Goal: Task Accomplishment & Management: Complete application form

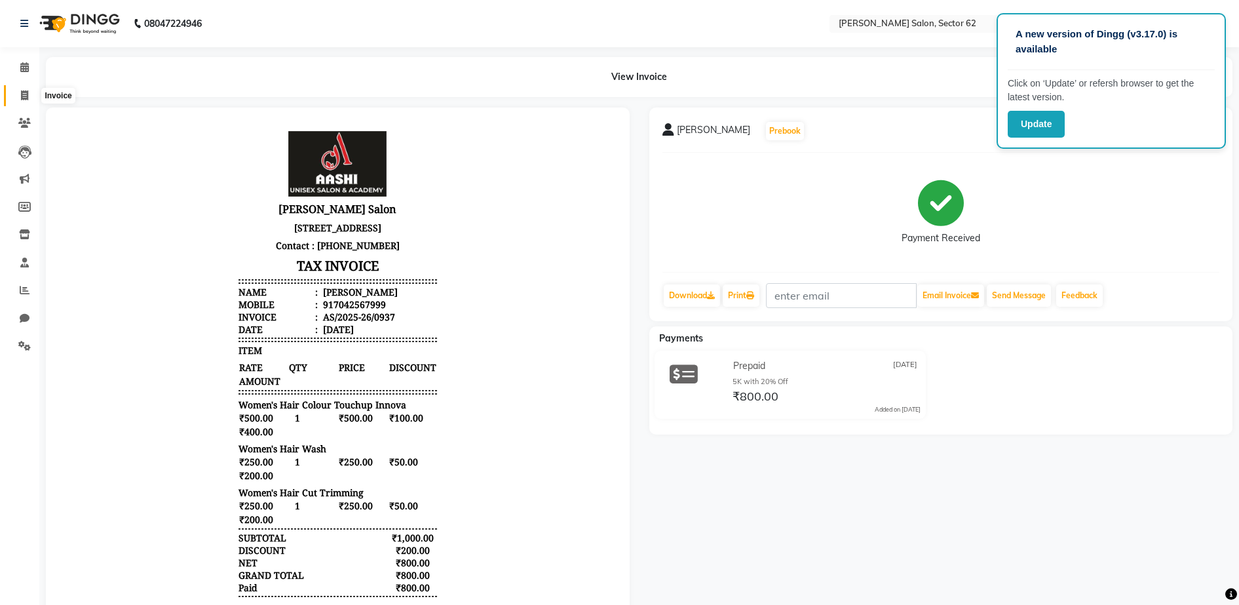
click at [26, 98] on icon at bounding box center [24, 95] width 7 height 10
select select "service"
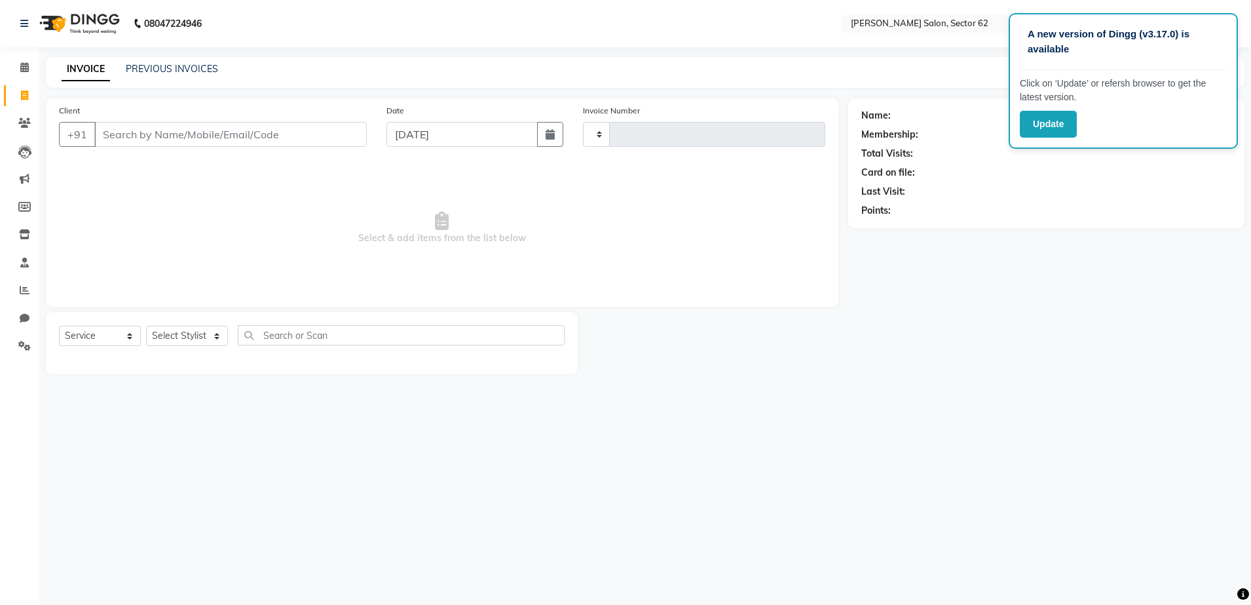
type input "0938"
select select "8124"
select select "82265"
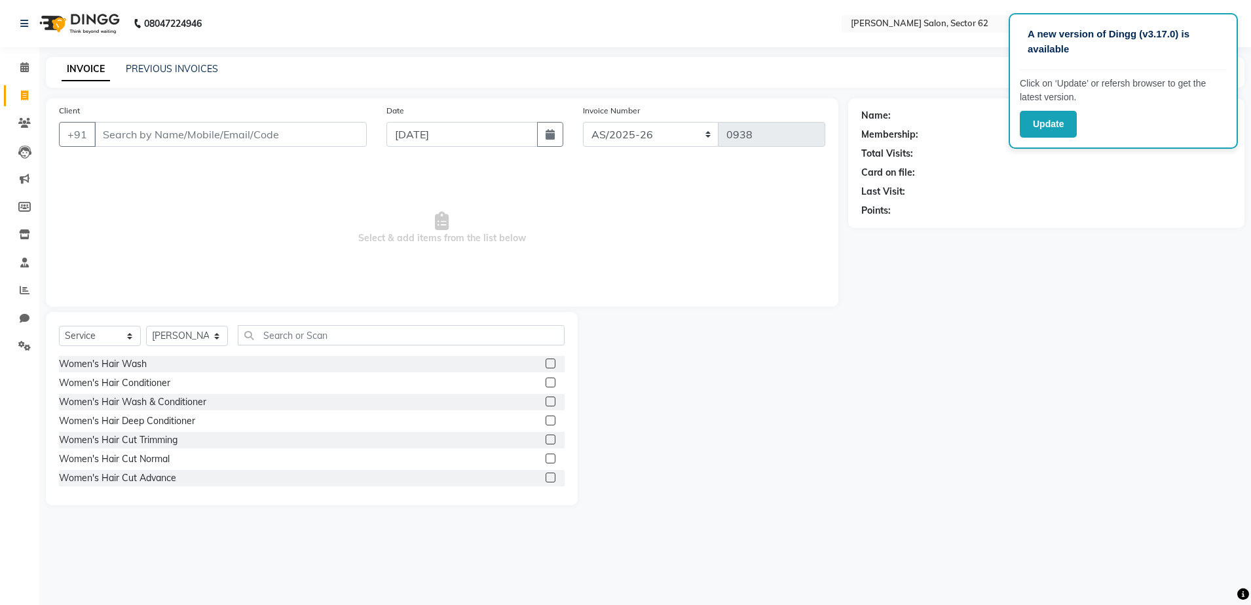
click at [253, 131] on input "Client" at bounding box center [230, 134] width 273 height 25
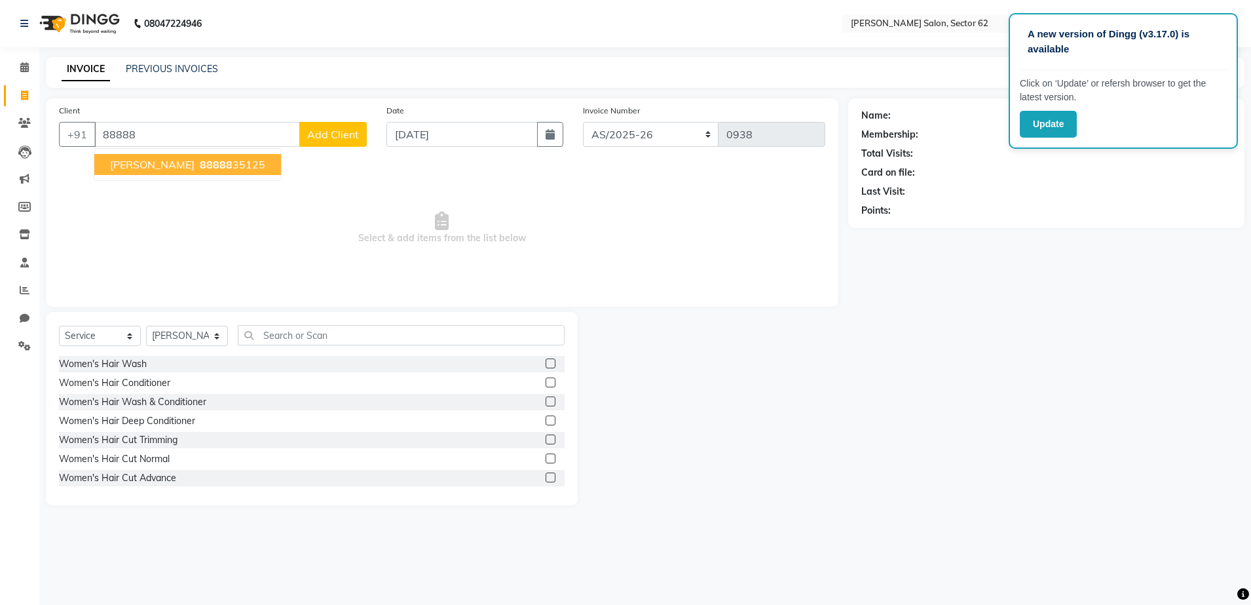
click at [197, 162] on ngb-highlight "88888 35125" at bounding box center [231, 164] width 68 height 13
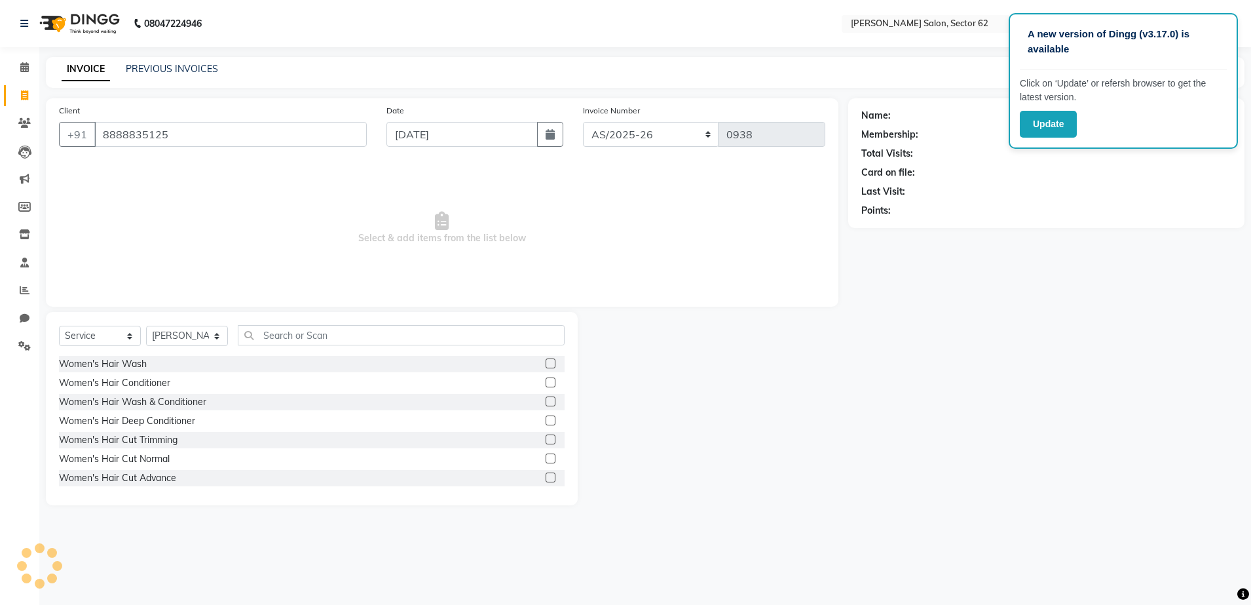
type input "8888835125"
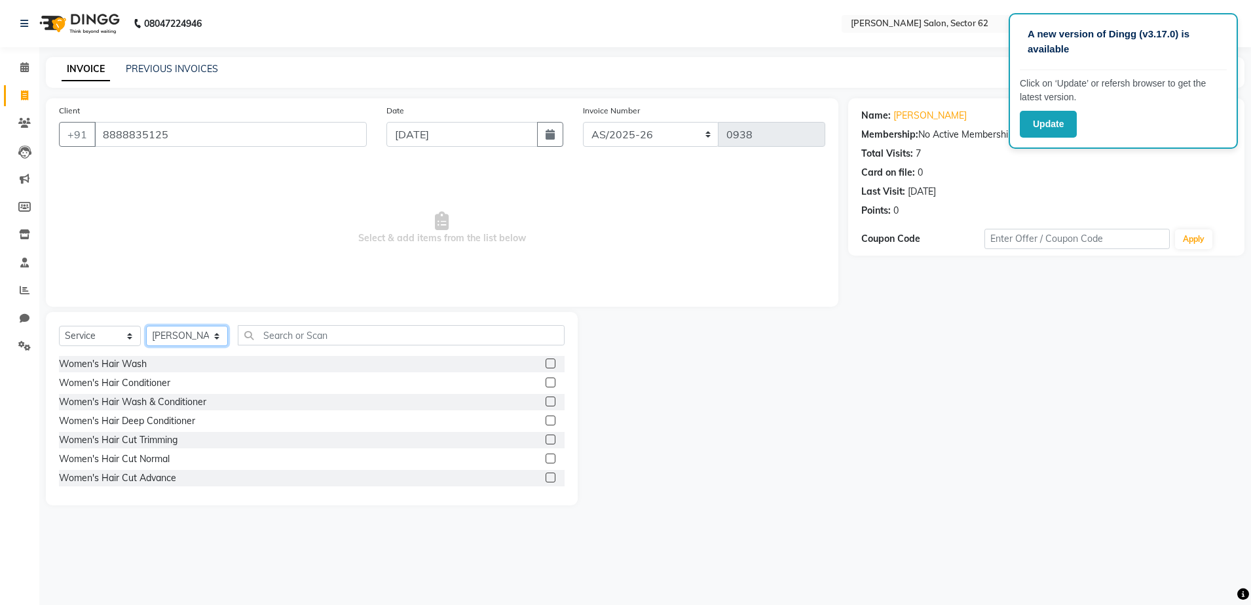
click at [213, 332] on select "Select Stylist [PERSON_NAME] Owner" at bounding box center [187, 336] width 82 height 20
click at [703, 419] on div at bounding box center [713, 408] width 271 height 193
click at [216, 138] on input "8888835125" at bounding box center [230, 134] width 273 height 25
click at [216, 138] on input "Client" at bounding box center [230, 134] width 273 height 25
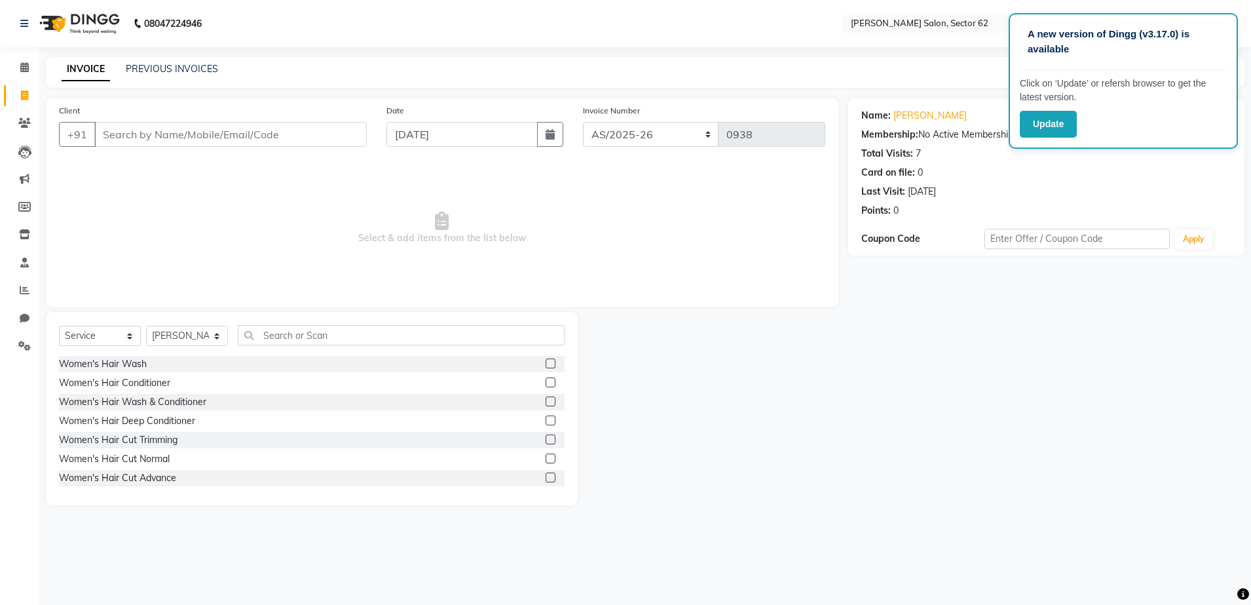
click at [1159, 134] on div "Update" at bounding box center [1123, 124] width 207 height 27
click at [1153, 172] on div "Card on file: 0" at bounding box center [1046, 173] width 370 height 14
click at [165, 138] on input "Client" at bounding box center [230, 134] width 273 height 25
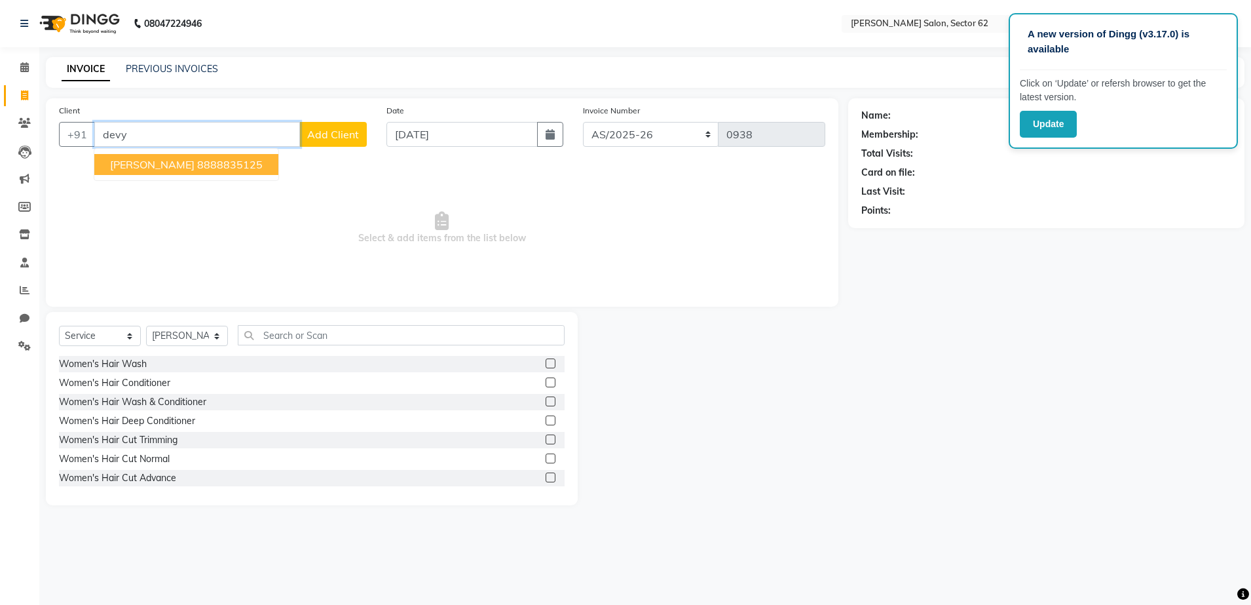
click at [165, 162] on span "[PERSON_NAME]" at bounding box center [152, 164] width 85 height 13
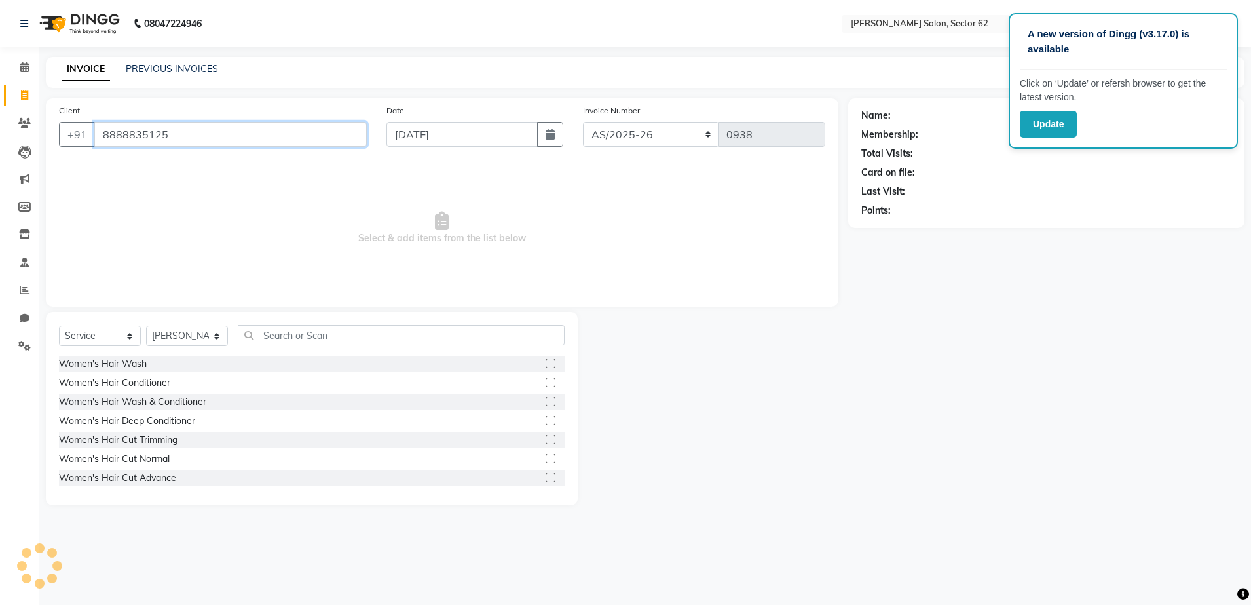
type input "8888835125"
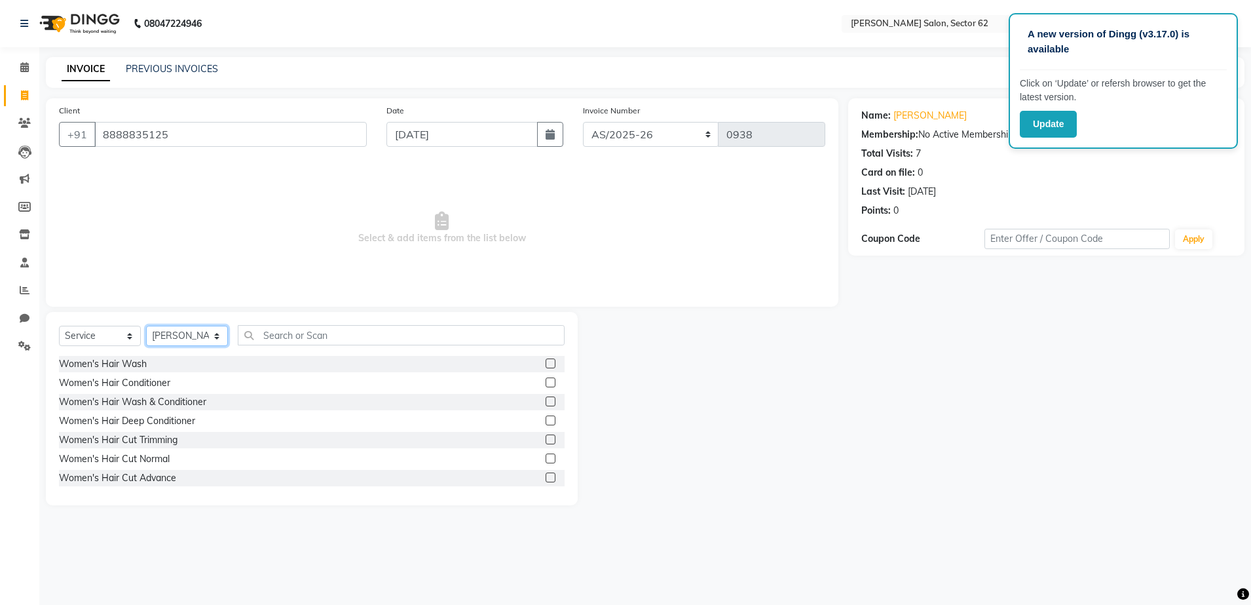
click at [210, 331] on select "Select Stylist [PERSON_NAME] Owner" at bounding box center [187, 336] width 82 height 20
select select "75654"
click at [146, 326] on select "Select Stylist [PERSON_NAME] Owner" at bounding box center [187, 336] width 82 height 20
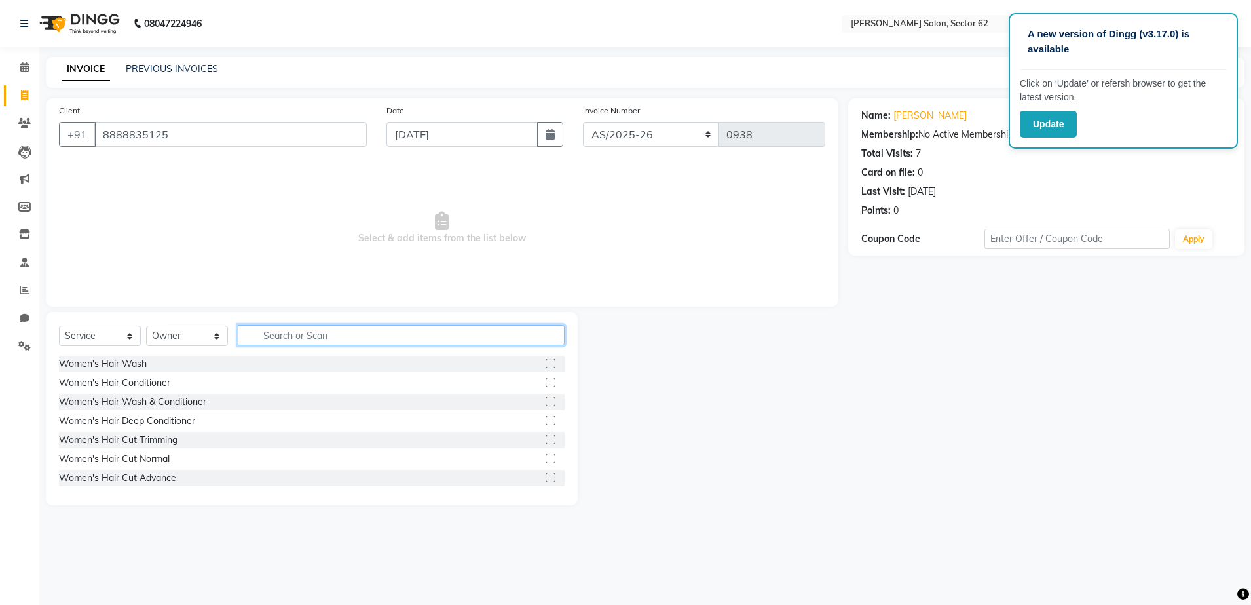
click at [346, 335] on input "text" at bounding box center [401, 335] width 327 height 20
type input "wax"
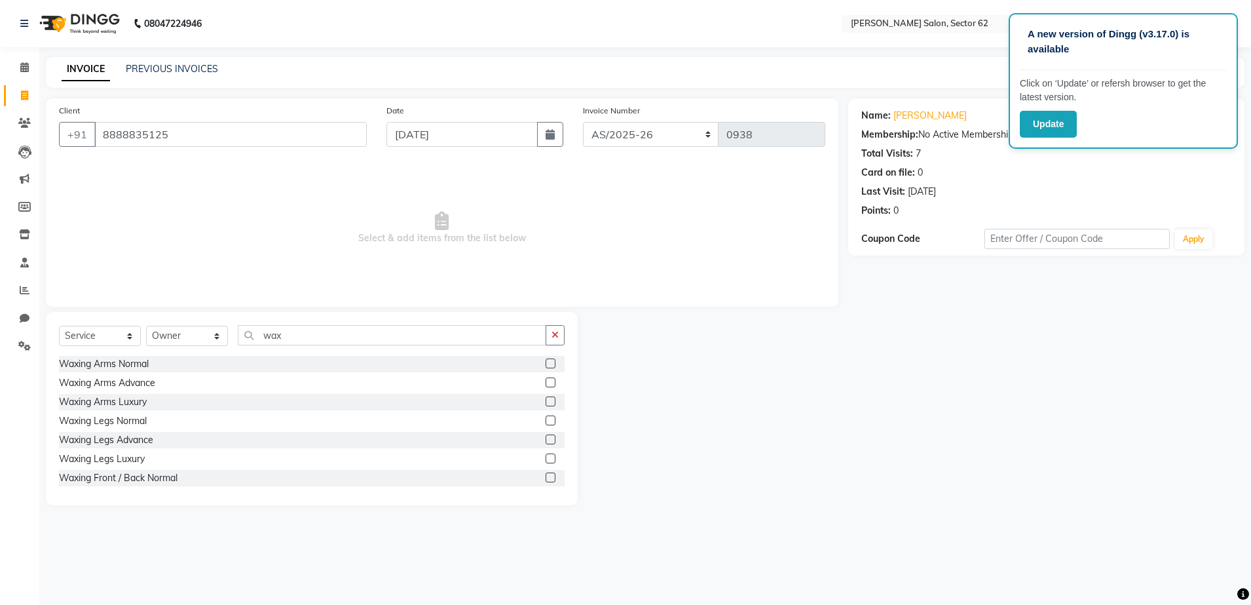
click at [546, 363] on label at bounding box center [551, 363] width 10 height 10
click at [546, 363] on input "checkbox" at bounding box center [550, 364] width 9 height 9
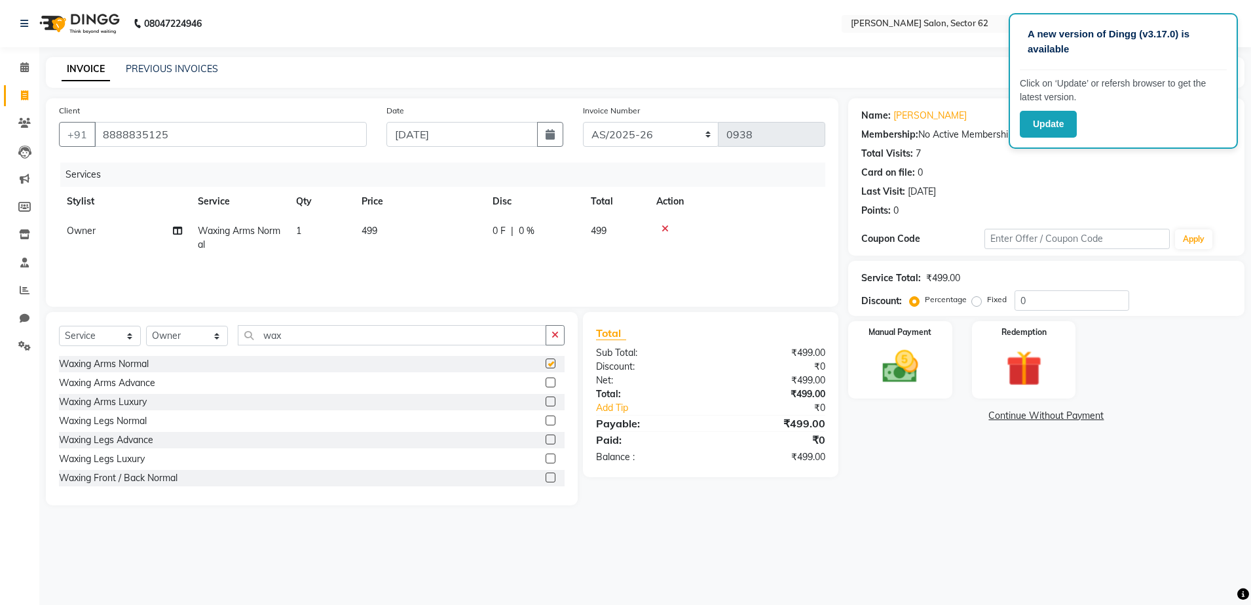
checkbox input "false"
click at [369, 233] on span "499" at bounding box center [370, 231] width 16 height 12
select select "75654"
click at [458, 235] on input "499" at bounding box center [480, 234] width 115 height 20
type input "4"
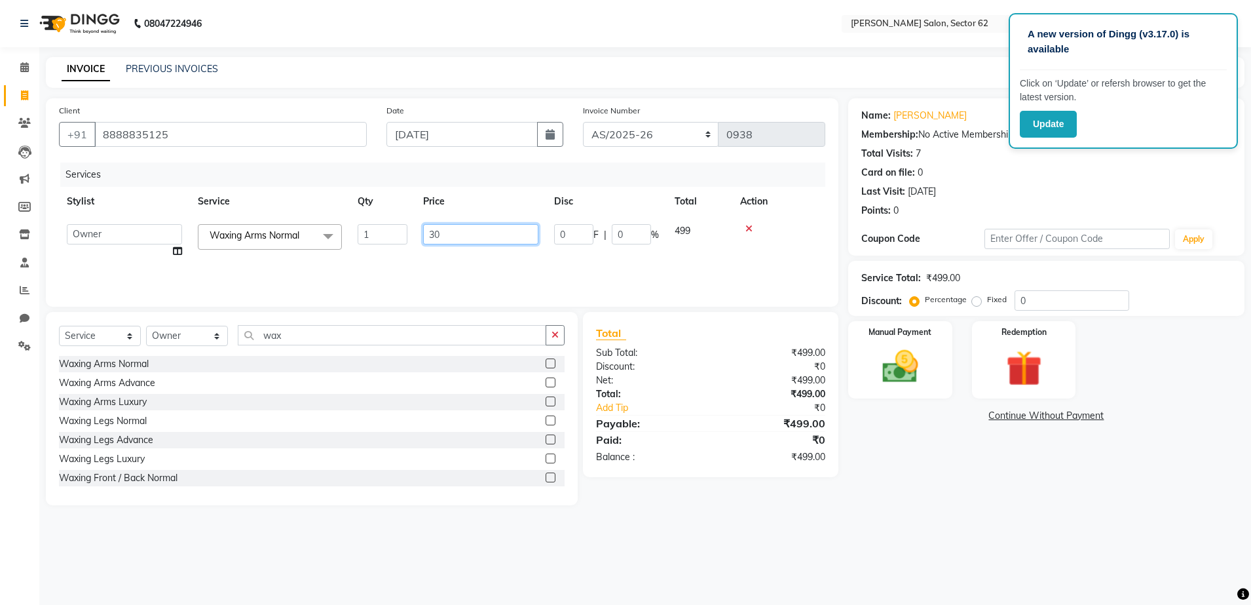
type input "300"
click at [480, 250] on td "300" at bounding box center [419, 237] width 131 height 43
select select "75654"
click at [342, 332] on input "wax" at bounding box center [392, 335] width 309 height 20
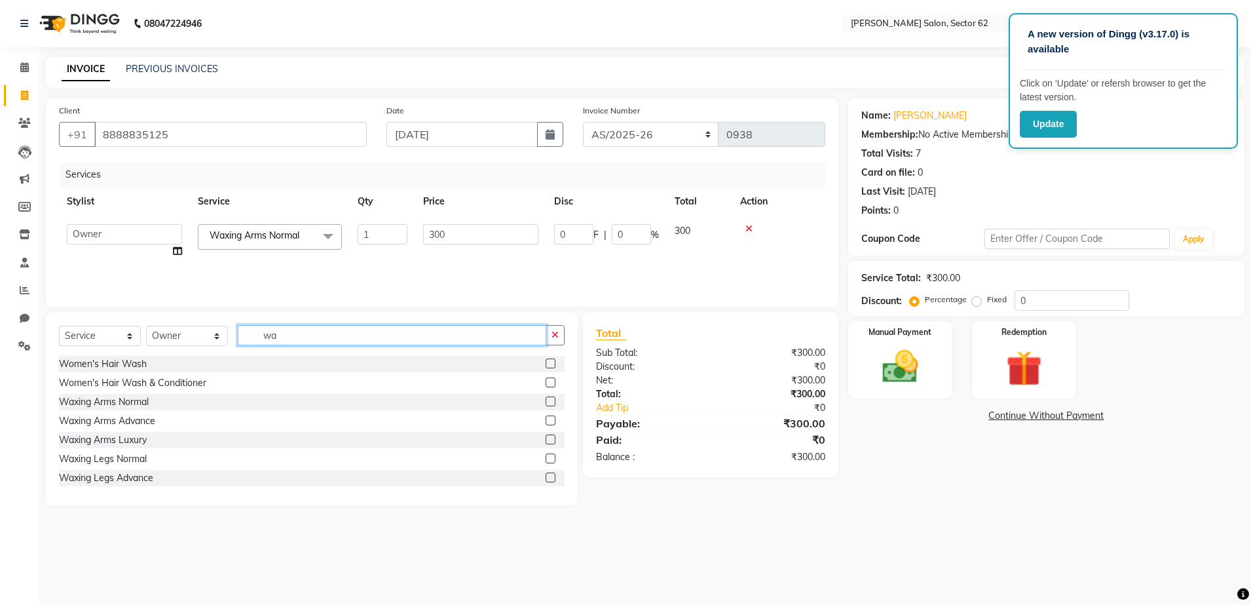
type input "w"
type input "eye"
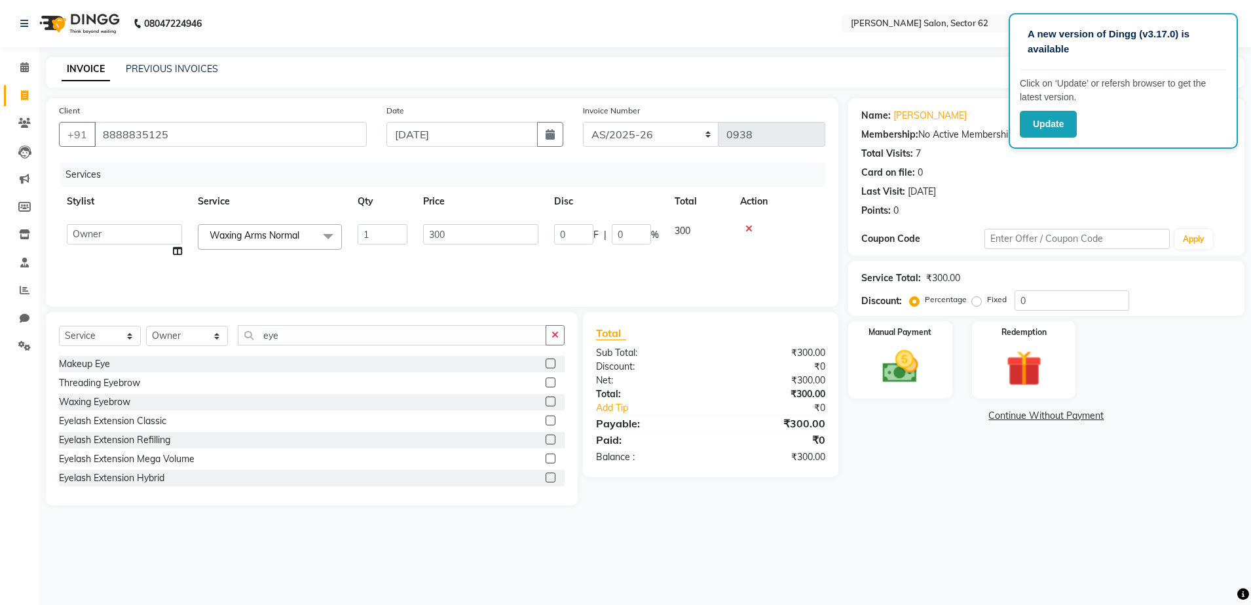
click at [546, 382] on label at bounding box center [551, 382] width 10 height 10
click at [546, 382] on input "checkbox" at bounding box center [550, 383] width 9 height 9
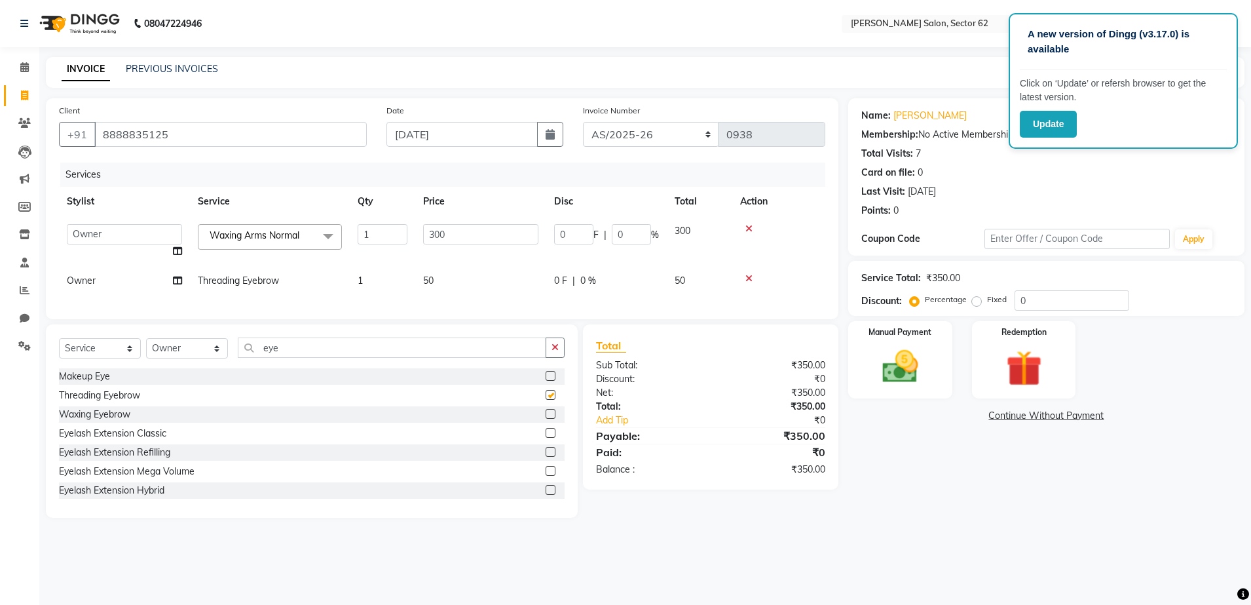
checkbox input "false"
click at [489, 358] on input "eye" at bounding box center [392, 347] width 309 height 20
type input "e"
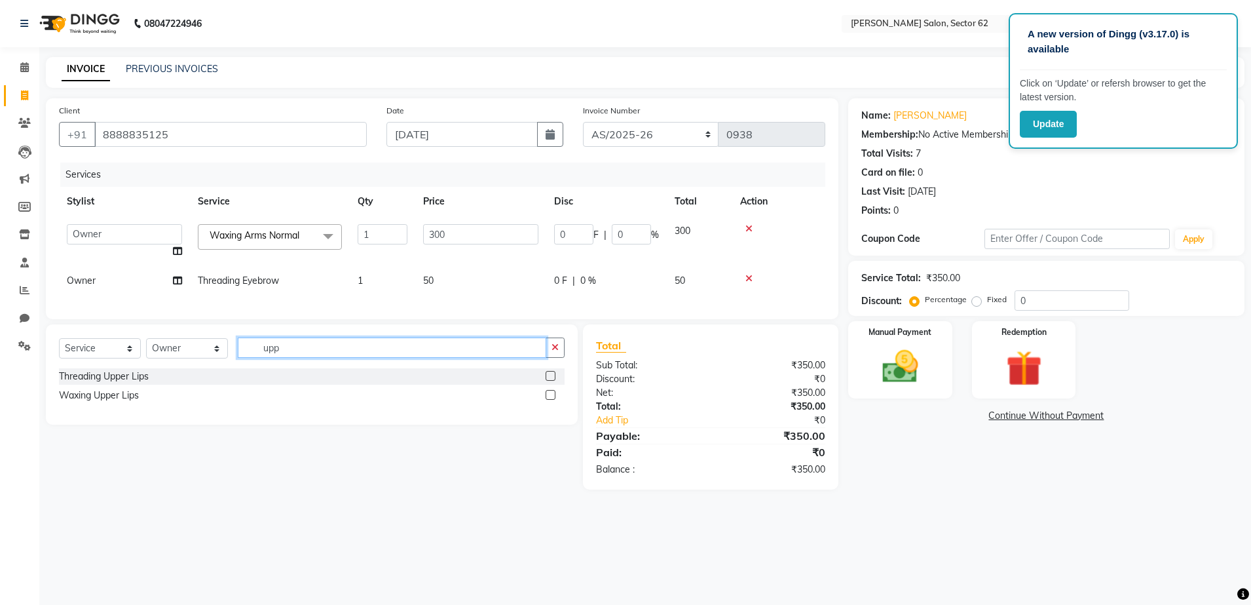
type input "upp"
click at [552, 381] on label at bounding box center [551, 376] width 10 height 10
click at [552, 381] on input "checkbox" at bounding box center [550, 376] width 9 height 9
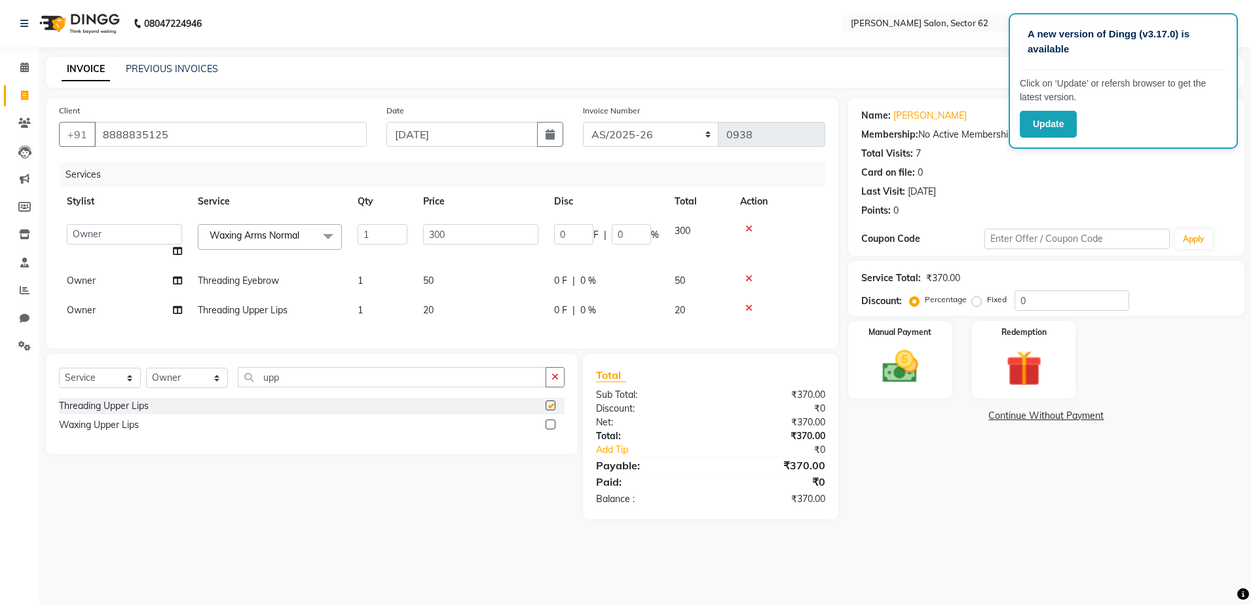
checkbox input "false"
click at [923, 364] on img at bounding box center [900, 366] width 61 height 43
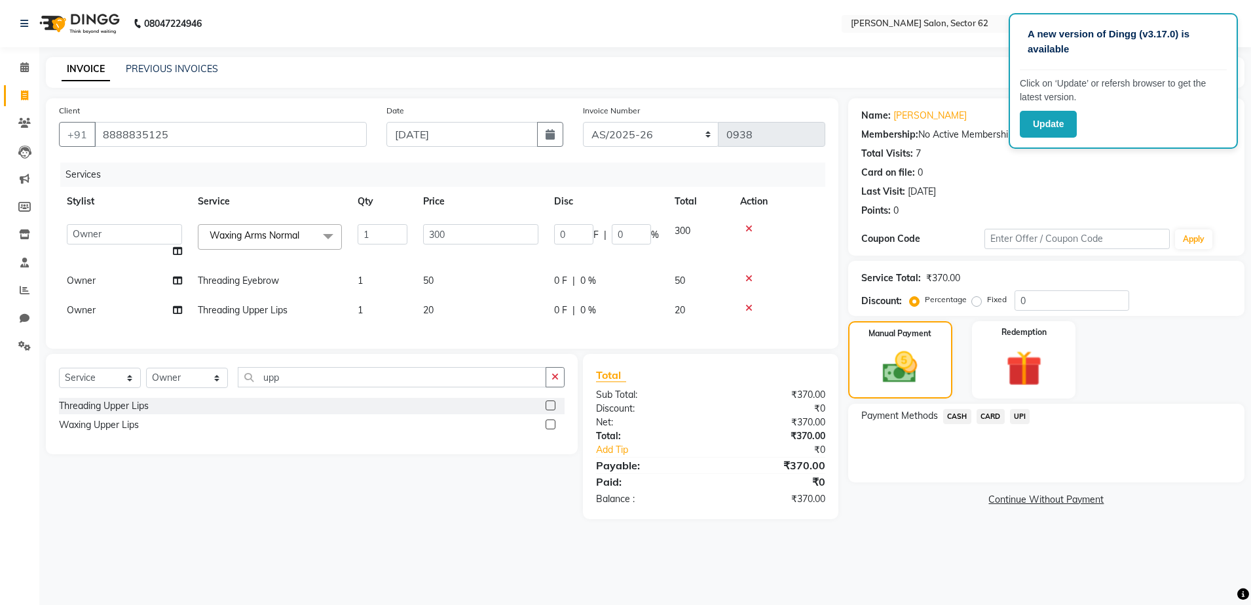
click at [958, 410] on span "CASH" at bounding box center [957, 416] width 28 height 15
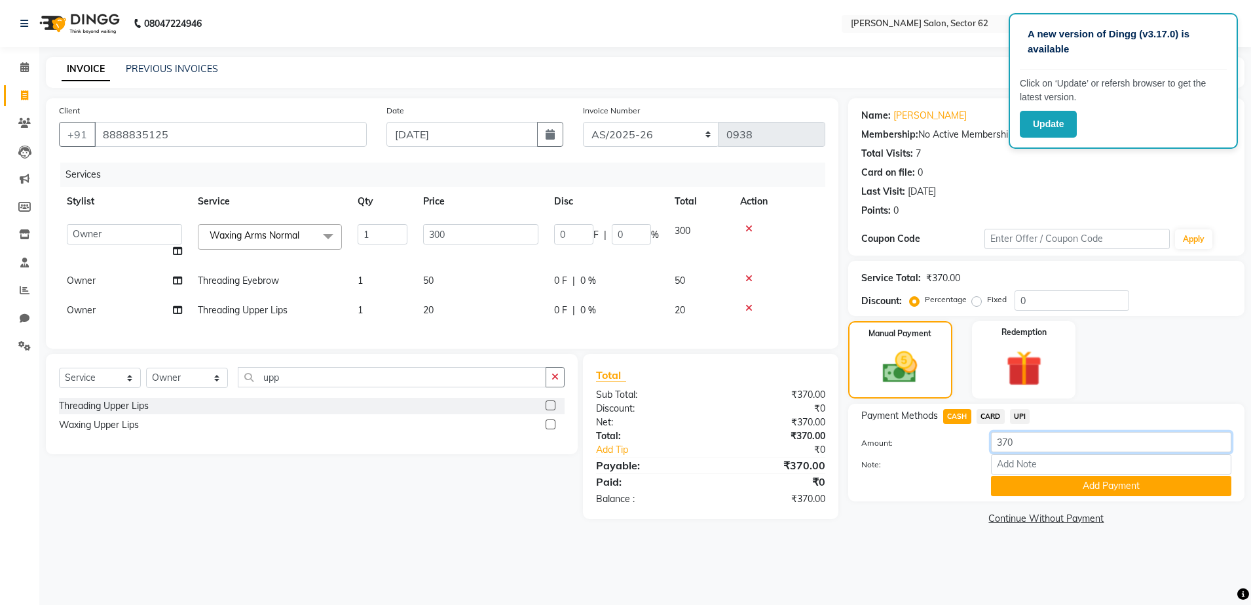
click at [1015, 439] on input "370" at bounding box center [1111, 442] width 240 height 20
type input "3"
type input "300"
click at [1034, 489] on button "Add Payment" at bounding box center [1111, 486] width 240 height 20
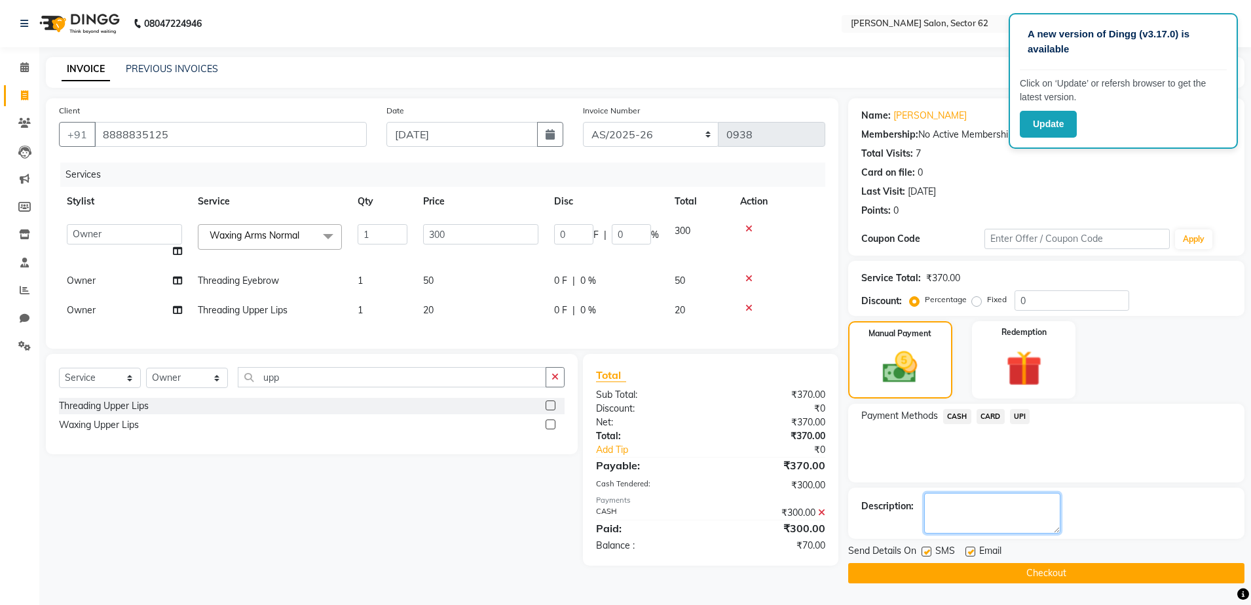
click at [951, 504] on textarea at bounding box center [992, 513] width 136 height 41
click at [1004, 509] on textarea at bounding box center [992, 513] width 136 height 41
click at [994, 510] on textarea at bounding box center [992, 513] width 136 height 41
click at [989, 498] on textarea at bounding box center [992, 513] width 136 height 41
type textarea "p"
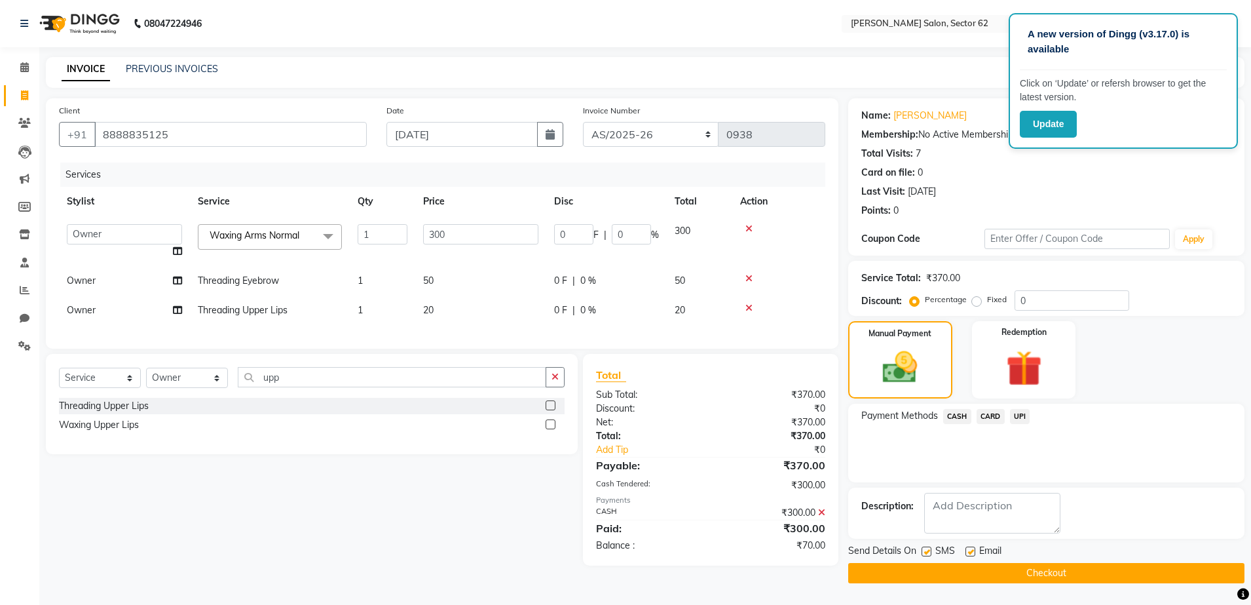
click at [744, 305] on div at bounding box center [778, 307] width 77 height 9
click at [747, 305] on icon at bounding box center [749, 307] width 7 height 9
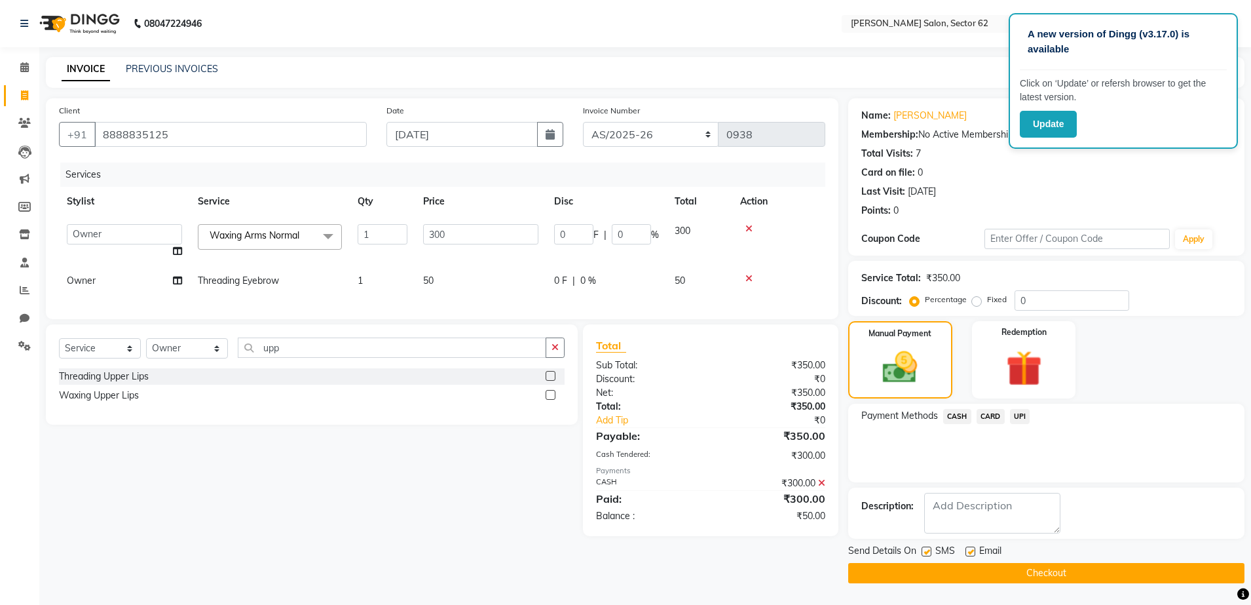
click at [746, 276] on icon at bounding box center [749, 278] width 7 height 9
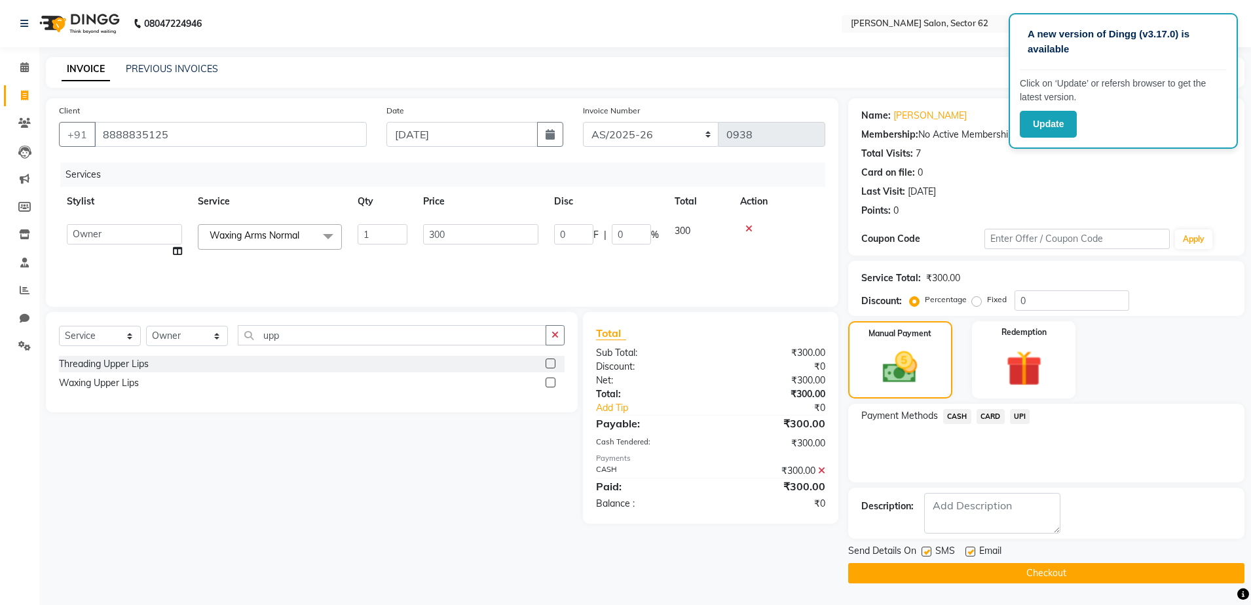
click at [746, 226] on icon at bounding box center [749, 228] width 7 height 9
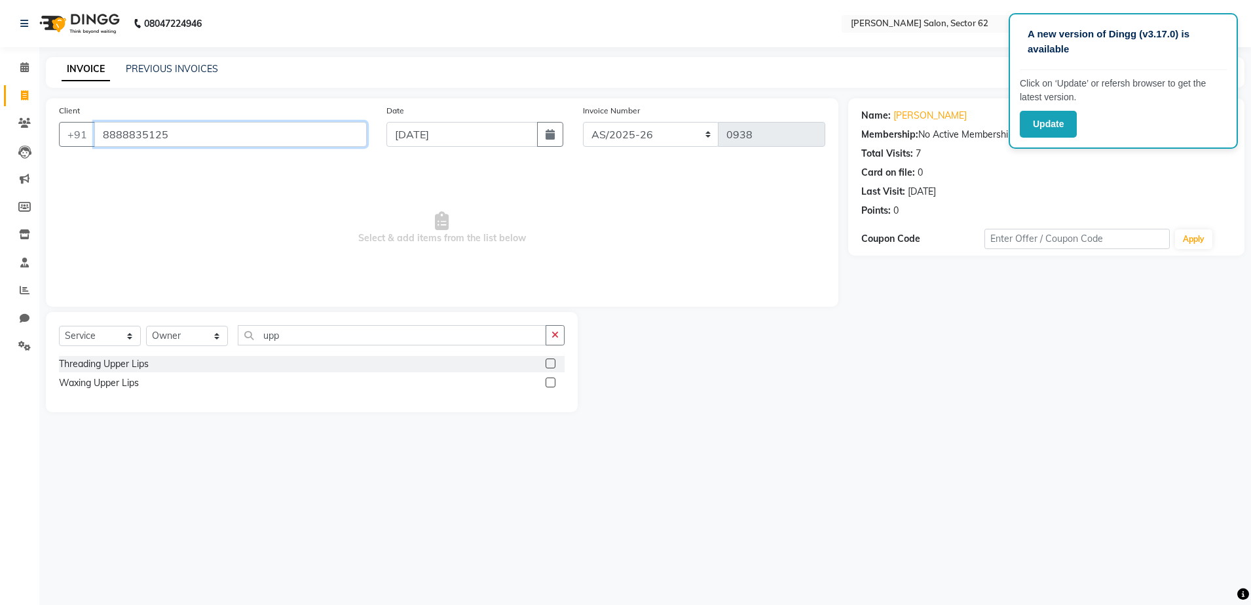
click at [257, 134] on input "8888835125" at bounding box center [230, 134] width 273 height 25
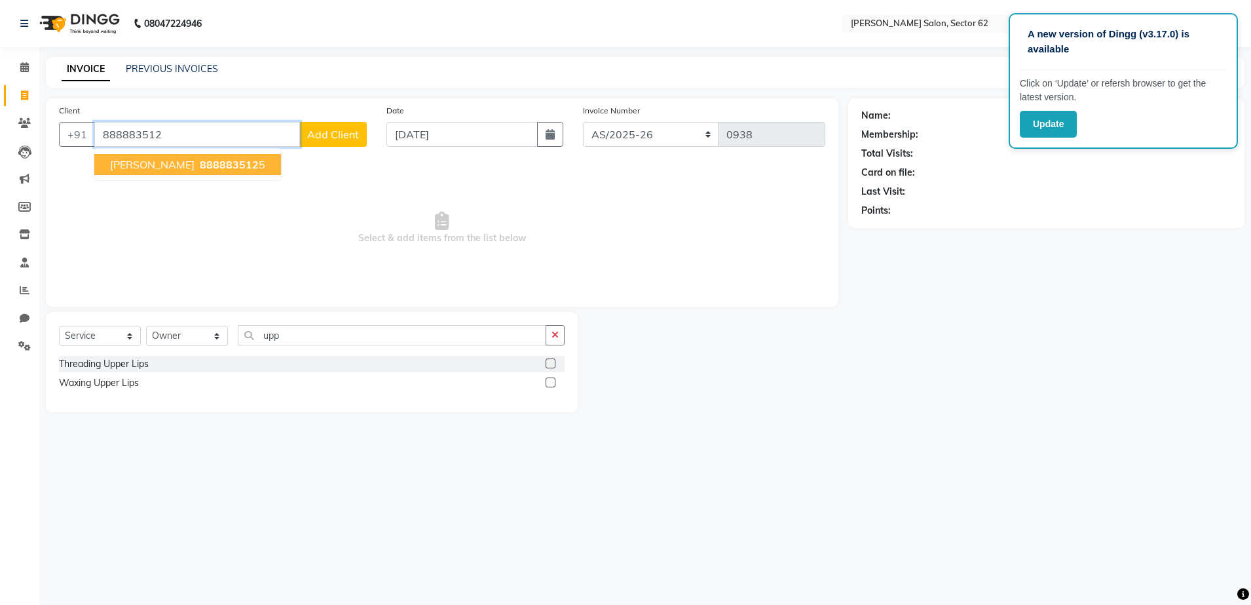
click at [257, 134] on input "888883512" at bounding box center [197, 134] width 206 height 25
type input "8"
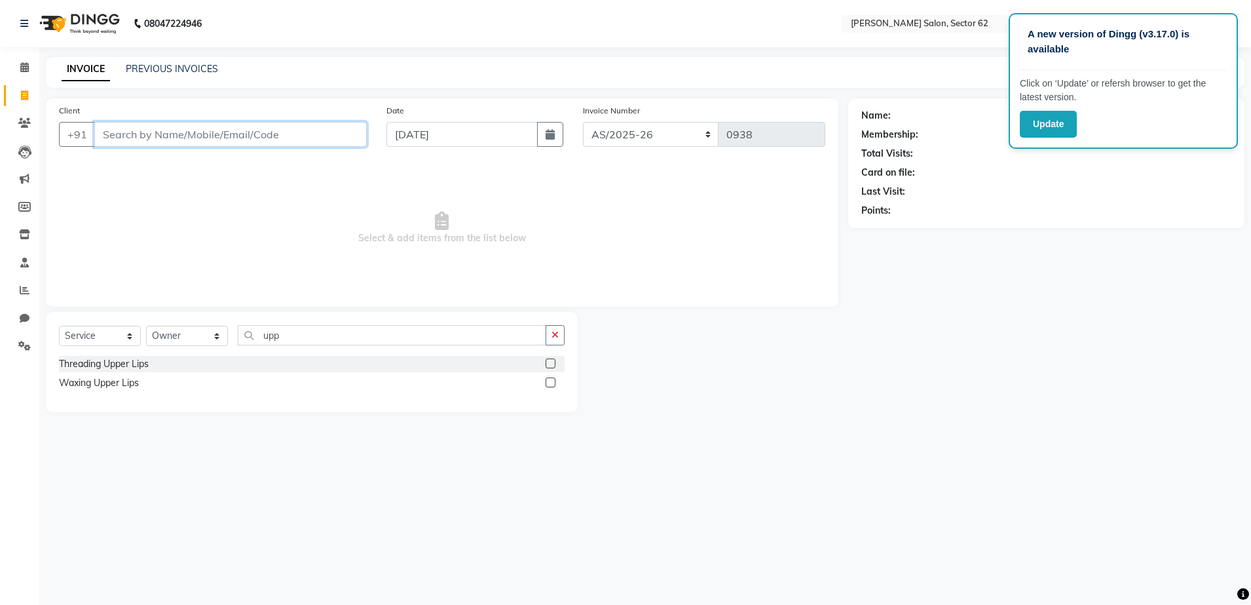
click at [147, 136] on input "Client" at bounding box center [230, 134] width 273 height 25
click at [288, 132] on input "Client" at bounding box center [230, 134] width 273 height 25
type input "9053002250"
click at [320, 142] on button "Add Client" at bounding box center [332, 134] width 67 height 25
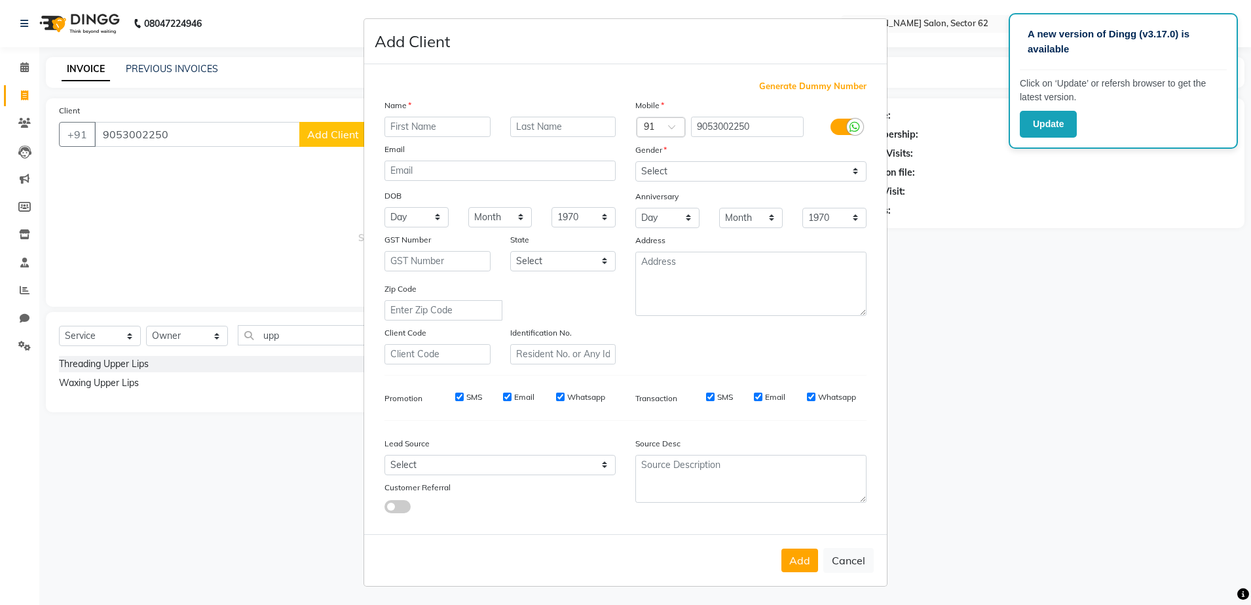
click at [461, 117] on input "text" at bounding box center [438, 127] width 106 height 20
type input "[PERSON_NAME]"
click at [685, 166] on select "Select [DEMOGRAPHIC_DATA] [DEMOGRAPHIC_DATA] Other Prefer Not To Say" at bounding box center [750, 171] width 231 height 20
select select "[DEMOGRAPHIC_DATA]"
click at [635, 161] on select "Select [DEMOGRAPHIC_DATA] [DEMOGRAPHIC_DATA] Other Prefer Not To Say" at bounding box center [750, 171] width 231 height 20
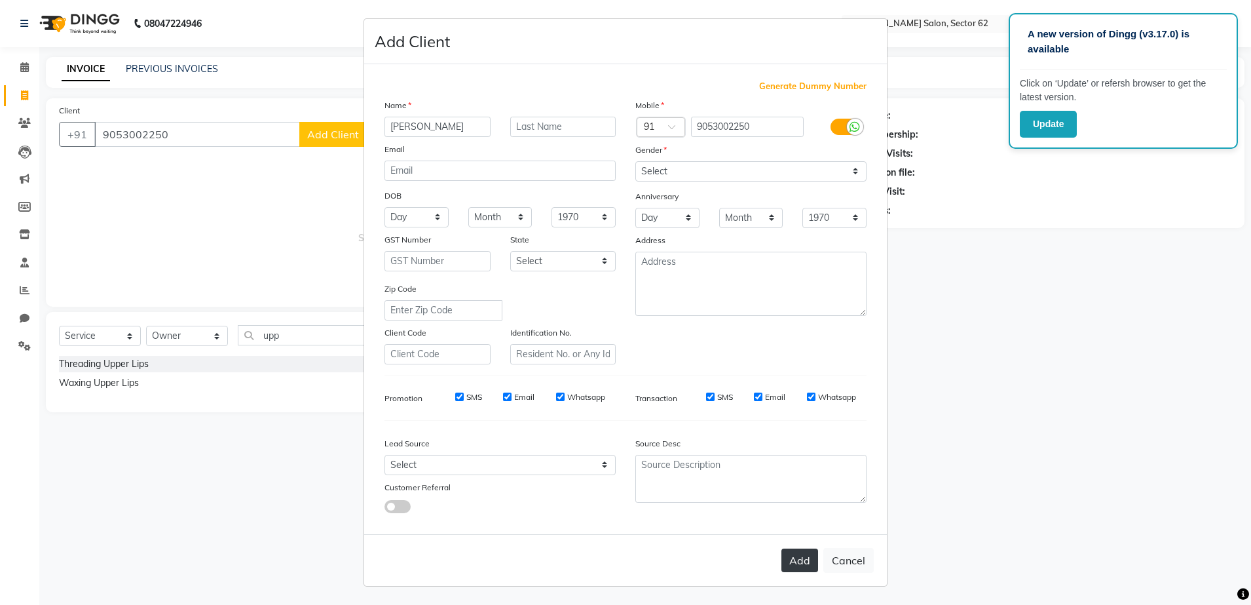
click at [791, 566] on button "Add" at bounding box center [800, 560] width 37 height 24
select select
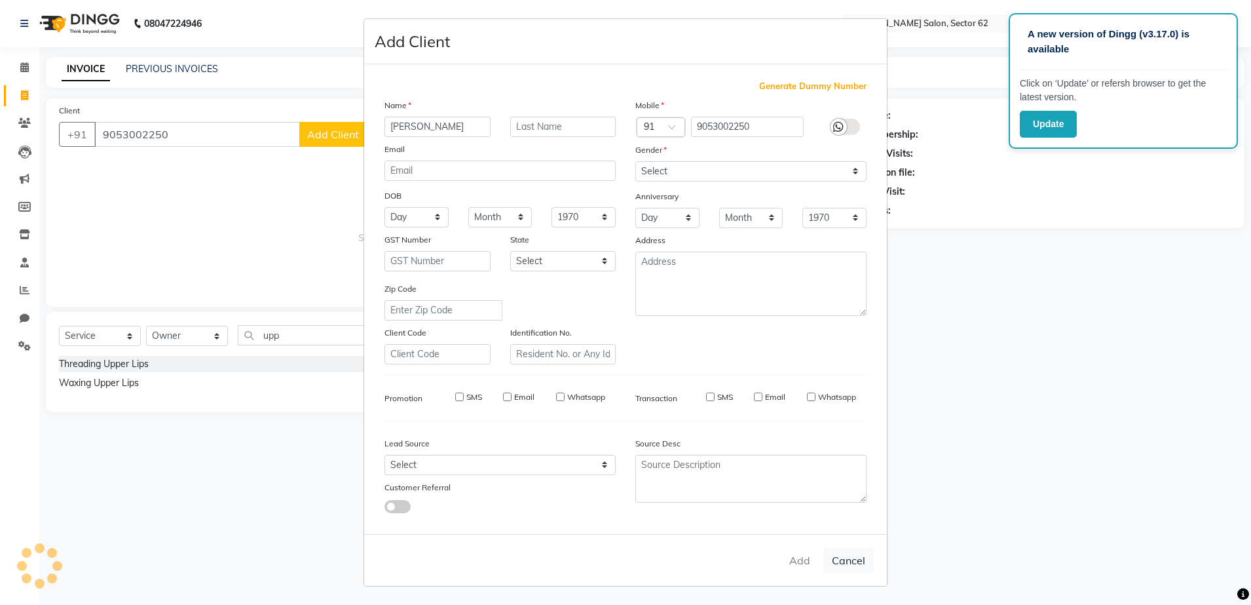
select select
checkbox input "false"
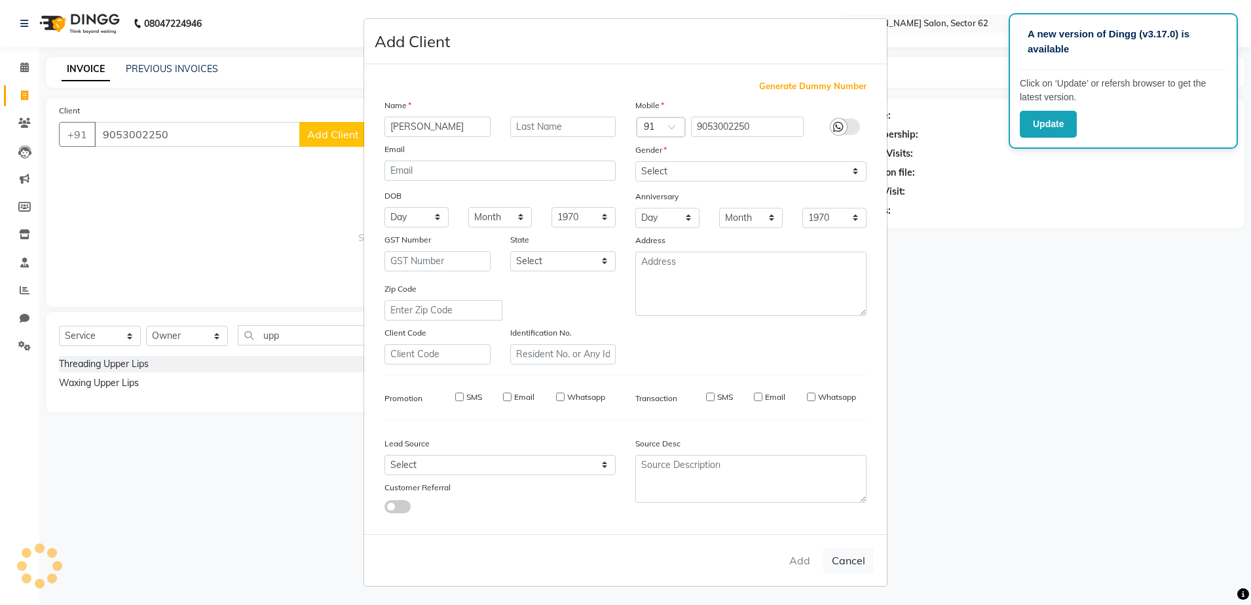
checkbox input "false"
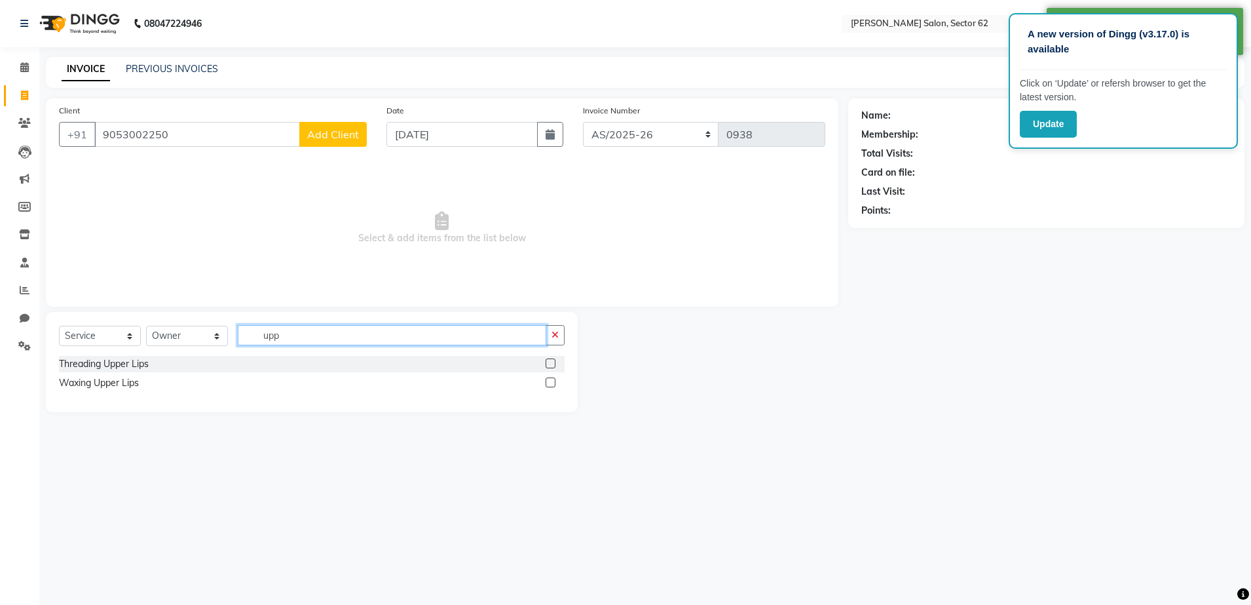
click at [287, 341] on input "upp" at bounding box center [392, 335] width 309 height 20
type input "u"
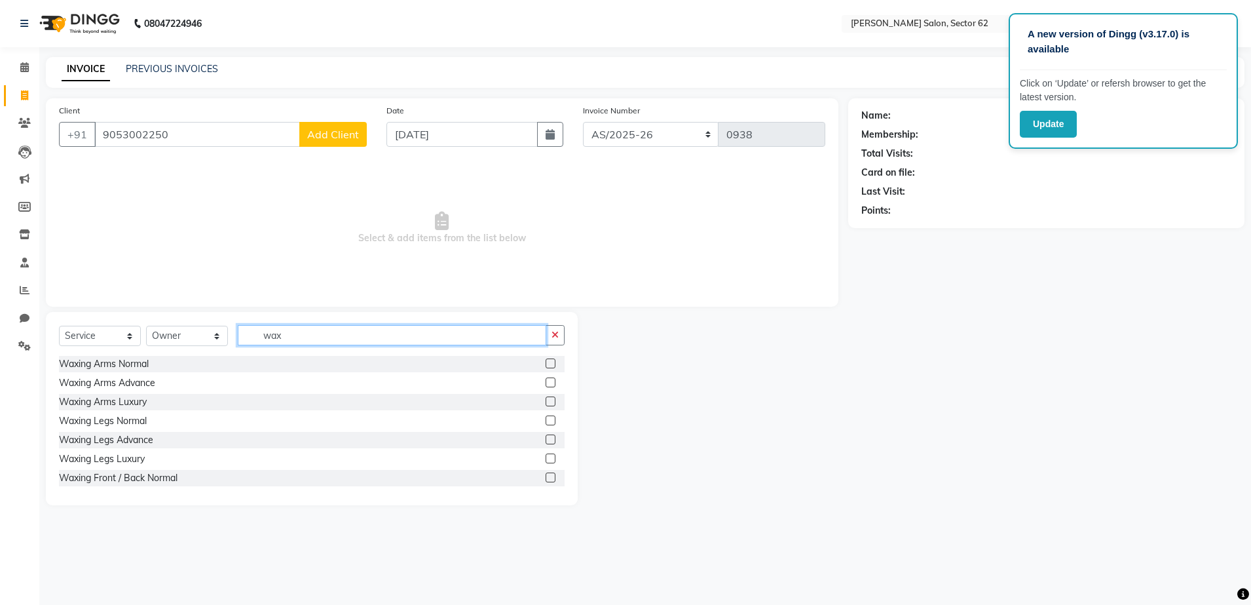
type input "wax"
click at [546, 360] on label at bounding box center [551, 363] width 10 height 10
click at [546, 360] on input "checkbox" at bounding box center [550, 364] width 9 height 9
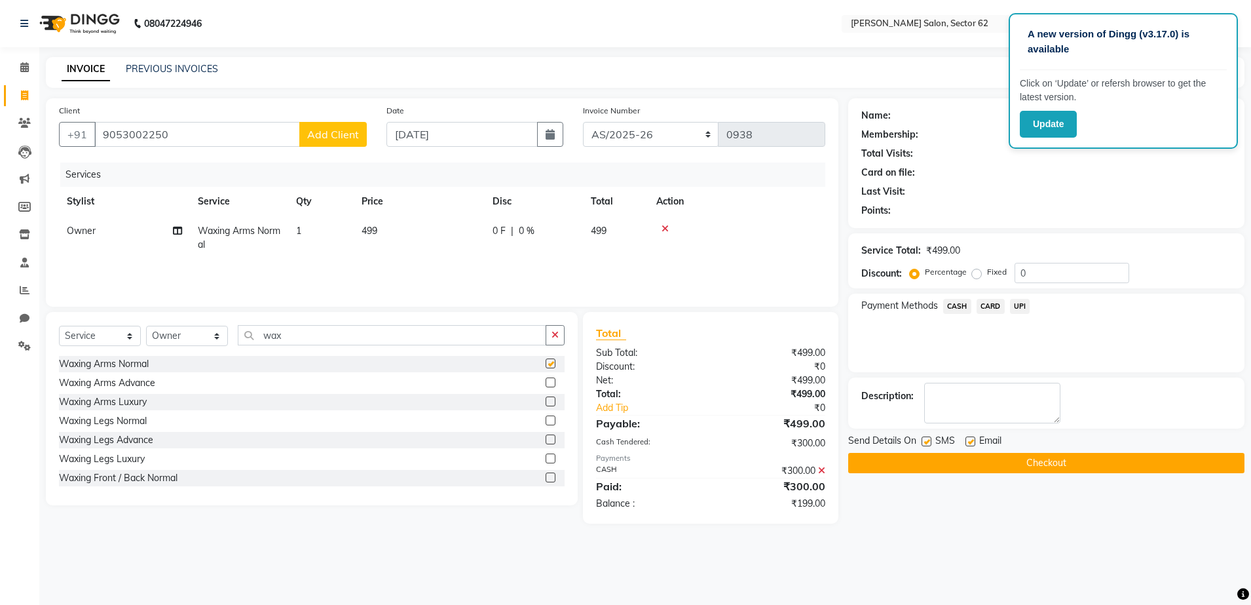
checkbox input "false"
click at [481, 342] on input "wax" at bounding box center [392, 335] width 309 height 20
type input "w"
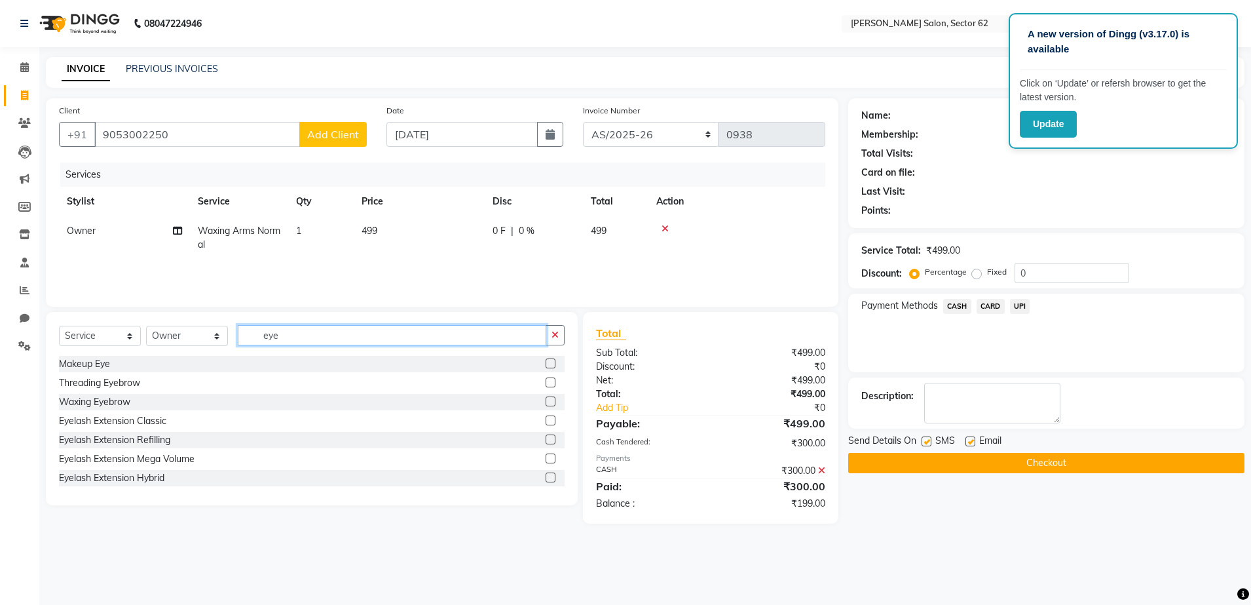
type input "eye"
click at [546, 385] on label at bounding box center [551, 382] width 10 height 10
click at [546, 385] on input "checkbox" at bounding box center [550, 383] width 9 height 9
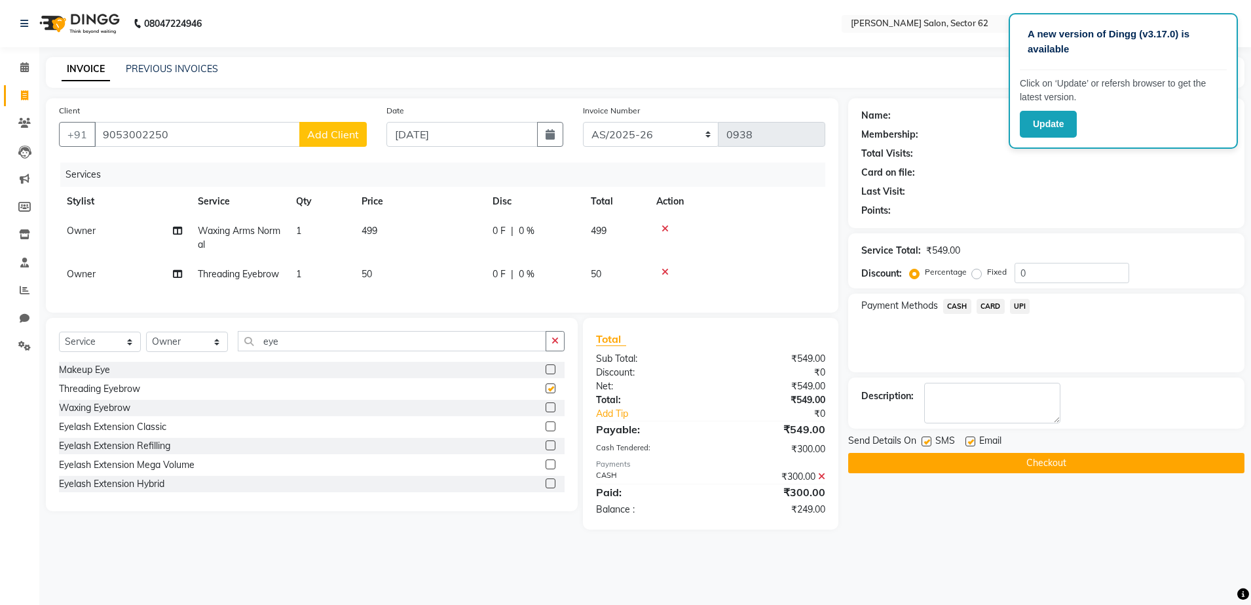
checkbox input "false"
click at [375, 225] on span "499" at bounding box center [370, 231] width 16 height 12
select select "75654"
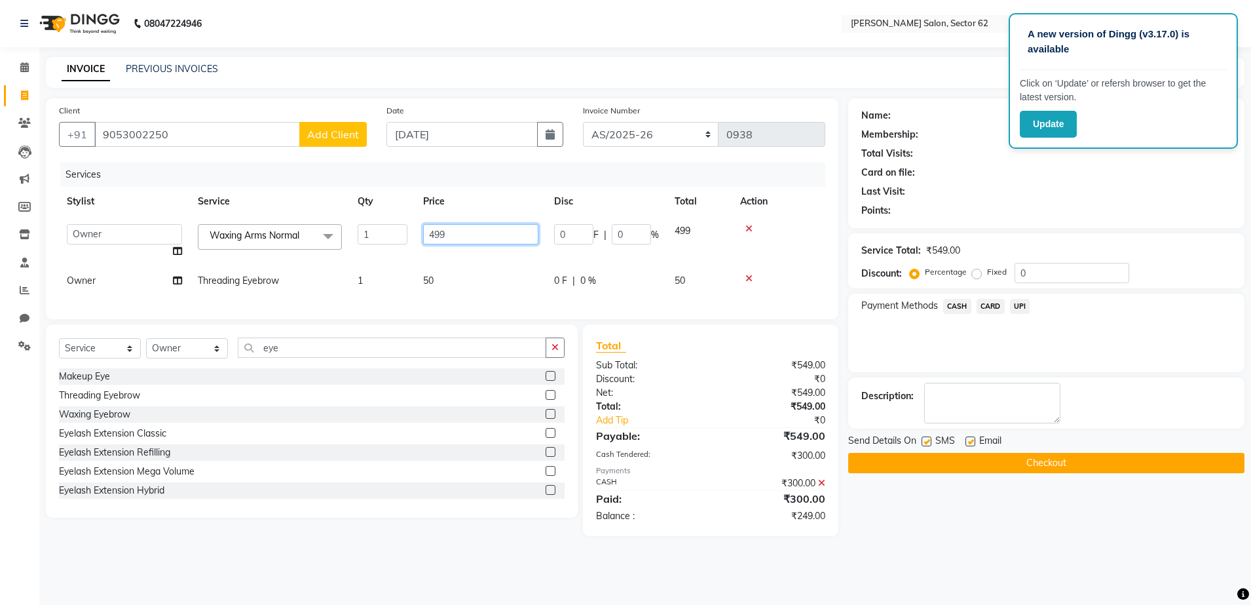
click at [449, 235] on input "499" at bounding box center [480, 234] width 115 height 20
type input "4"
type input "3"
type input "250"
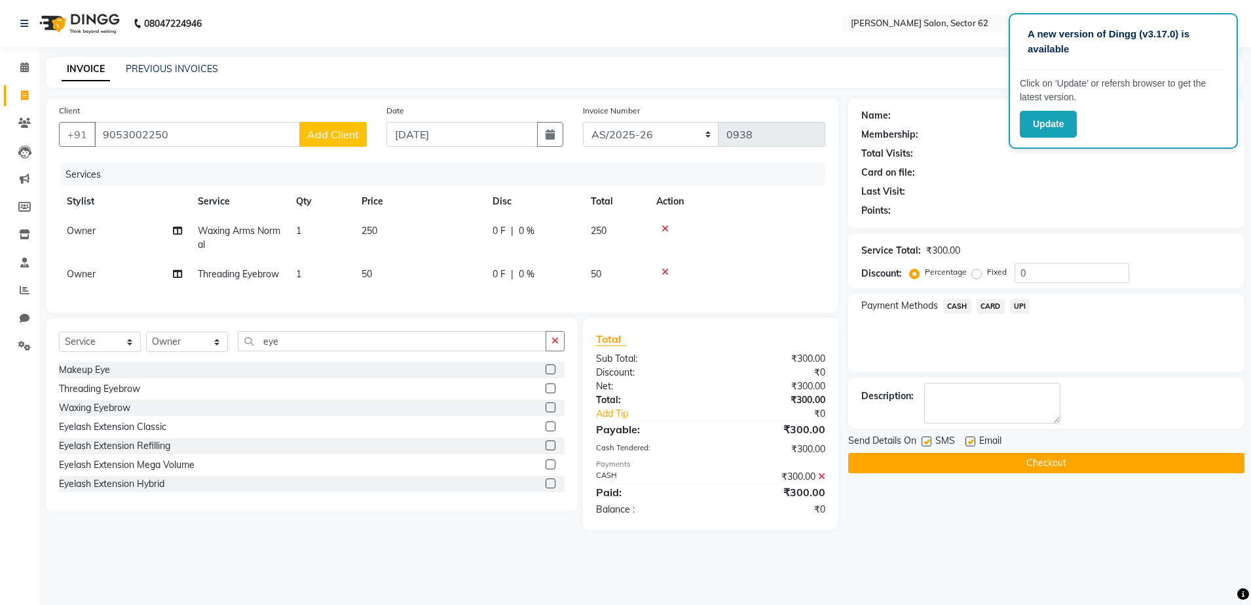
click at [465, 250] on td "250" at bounding box center [419, 237] width 131 height 43
select select "75654"
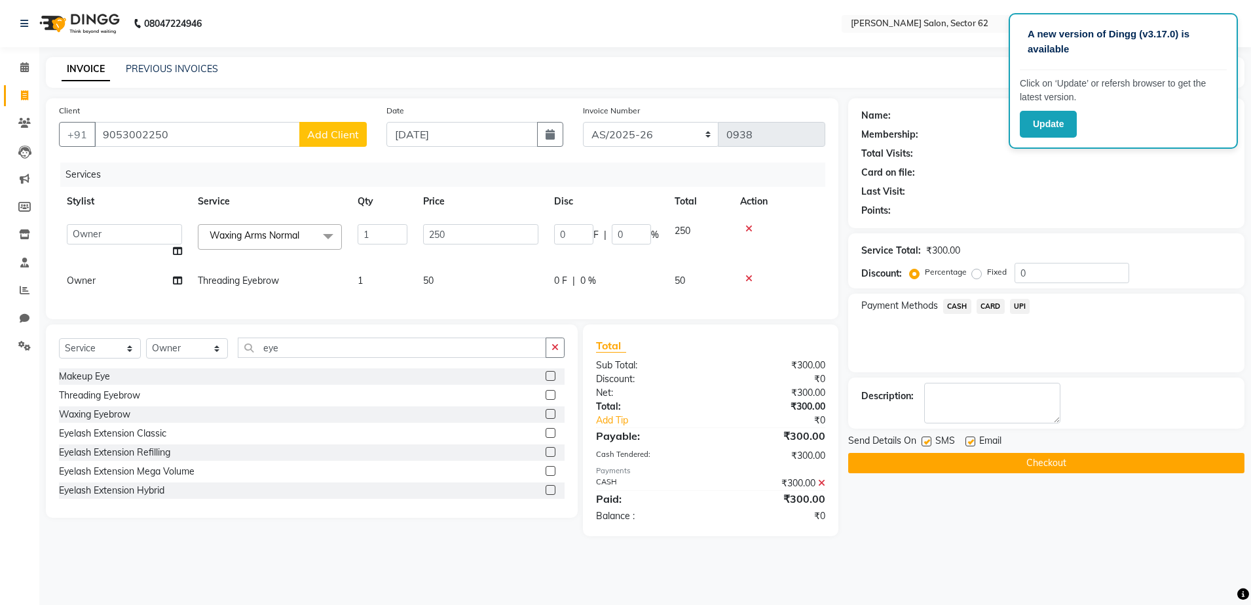
click at [951, 301] on span "CASH" at bounding box center [957, 306] width 28 height 15
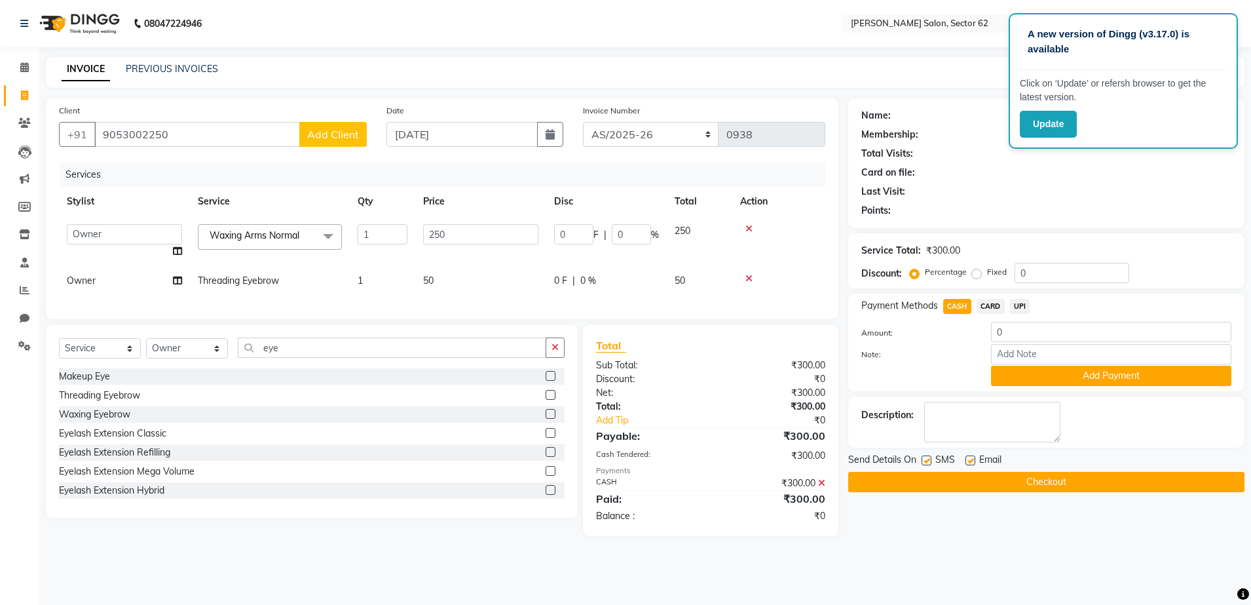
click at [1019, 303] on span "UPI" at bounding box center [1020, 306] width 20 height 15
click at [746, 276] on icon at bounding box center [749, 278] width 7 height 9
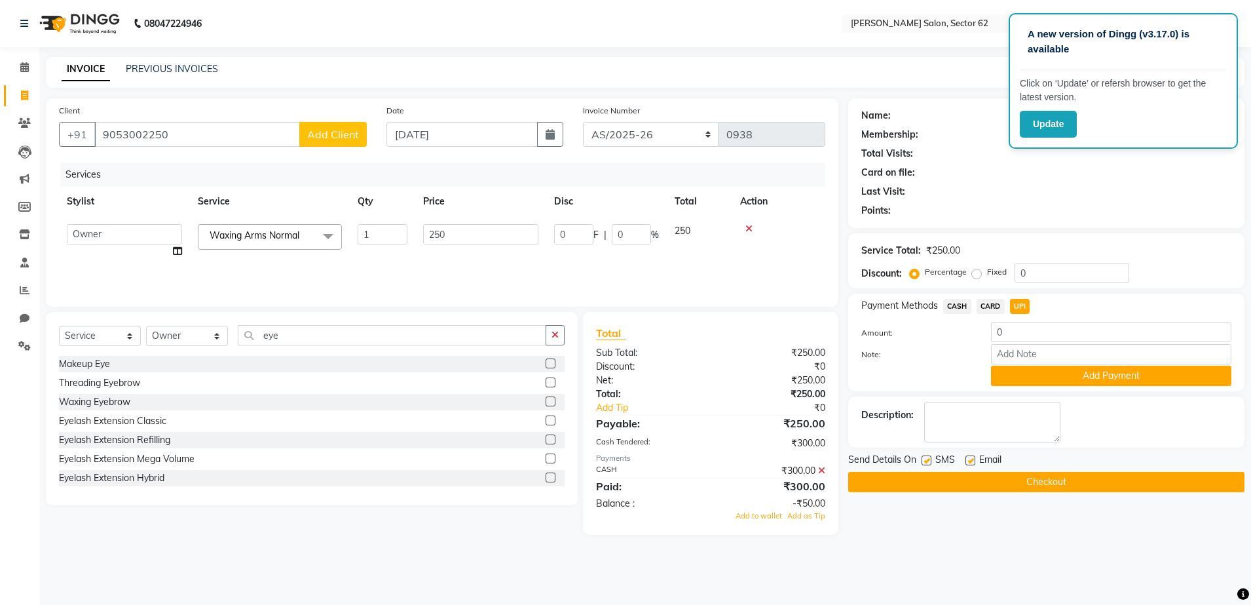
click at [747, 229] on icon at bounding box center [749, 228] width 7 height 9
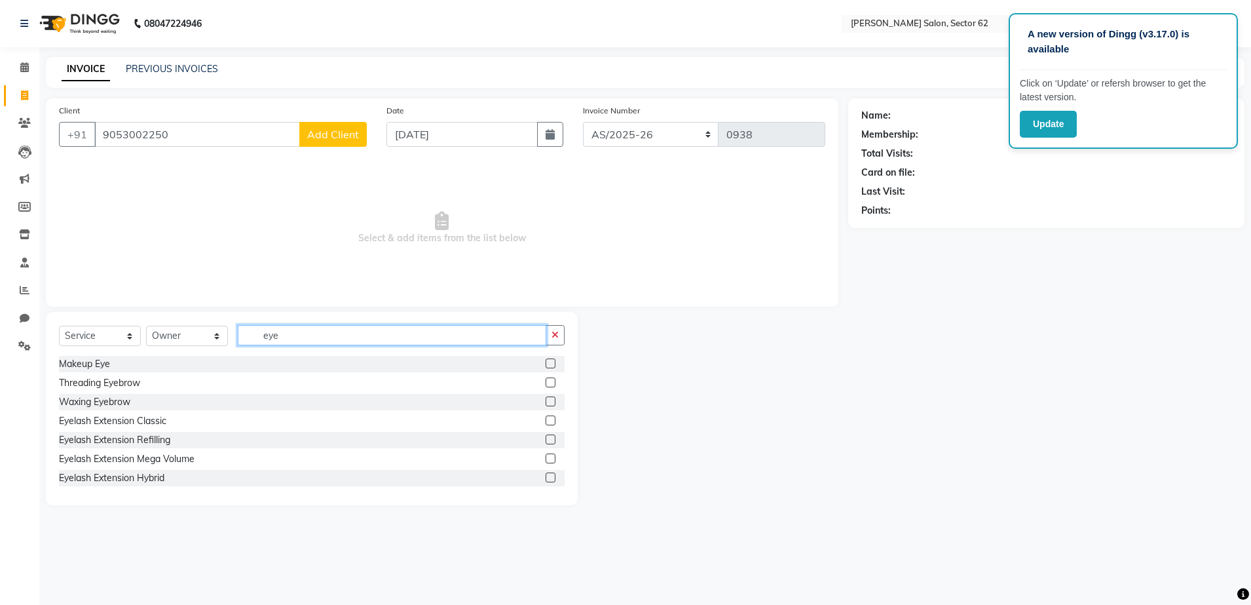
click at [316, 341] on input "eye" at bounding box center [392, 335] width 309 height 20
type input "e"
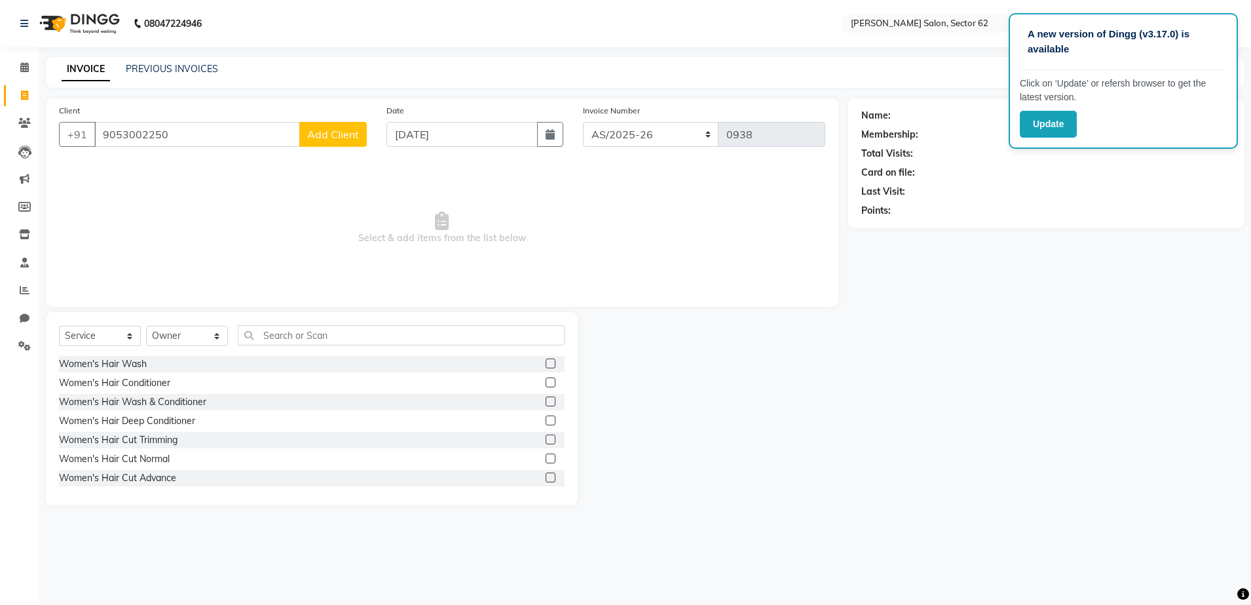
click at [326, 128] on span "Add Client" at bounding box center [333, 134] width 52 height 13
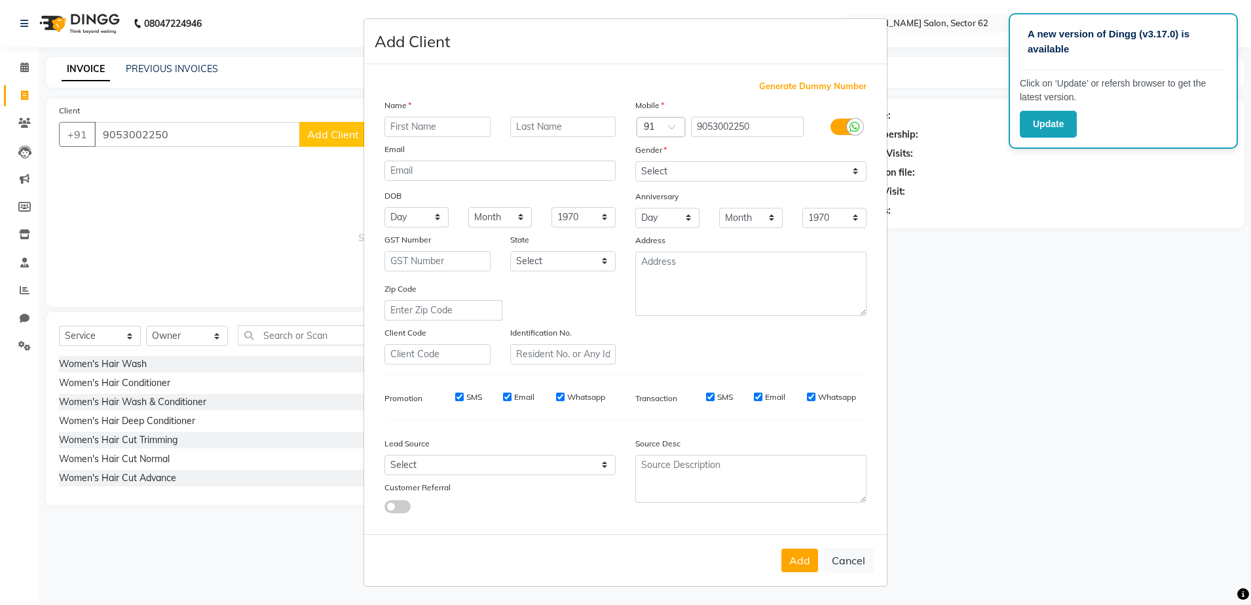
click at [449, 133] on input "text" at bounding box center [438, 127] width 106 height 20
type input "[PERSON_NAME]"
click at [658, 170] on select "Select [DEMOGRAPHIC_DATA] [DEMOGRAPHIC_DATA] Other Prefer Not To Say" at bounding box center [750, 171] width 231 height 20
select select "[DEMOGRAPHIC_DATA]"
click at [635, 161] on select "Select [DEMOGRAPHIC_DATA] [DEMOGRAPHIC_DATA] Other Prefer Not To Say" at bounding box center [750, 171] width 231 height 20
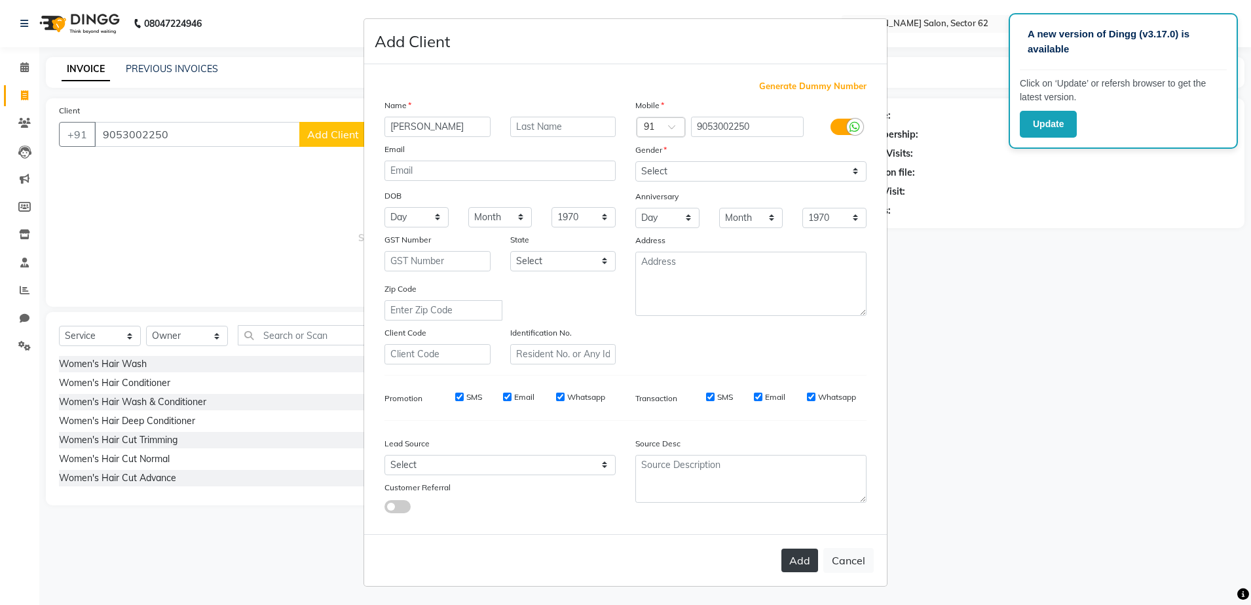
click at [802, 564] on button "Add" at bounding box center [800, 560] width 37 height 24
click at [800, 559] on button "Add" at bounding box center [800, 560] width 37 height 24
click at [801, 557] on button "Add" at bounding box center [800, 560] width 37 height 24
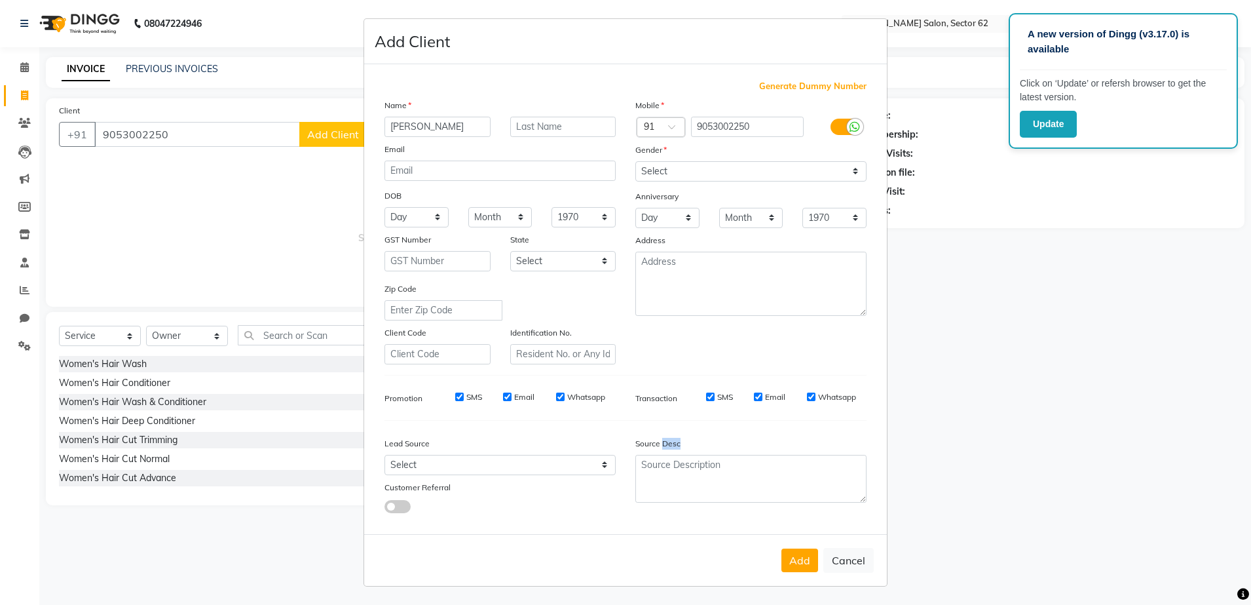
click at [801, 557] on div "Add Cancel" at bounding box center [625, 560] width 523 height 52
click at [801, 557] on button "Add" at bounding box center [800, 560] width 37 height 24
click at [854, 562] on button "Cancel" at bounding box center [848, 560] width 50 height 25
select select
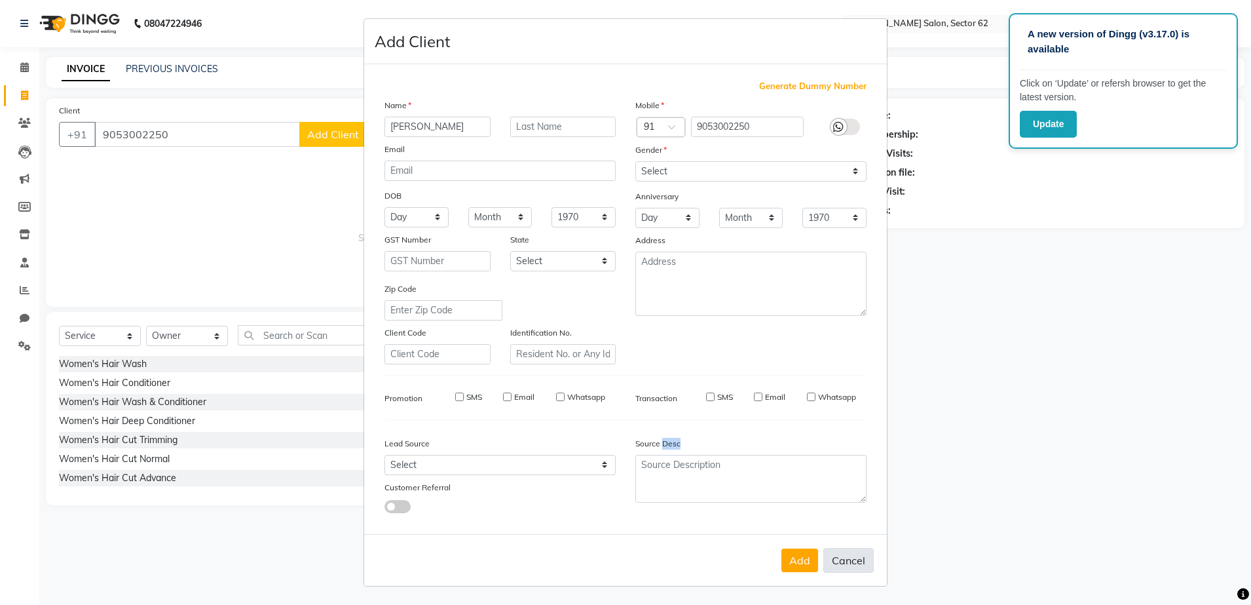
select select
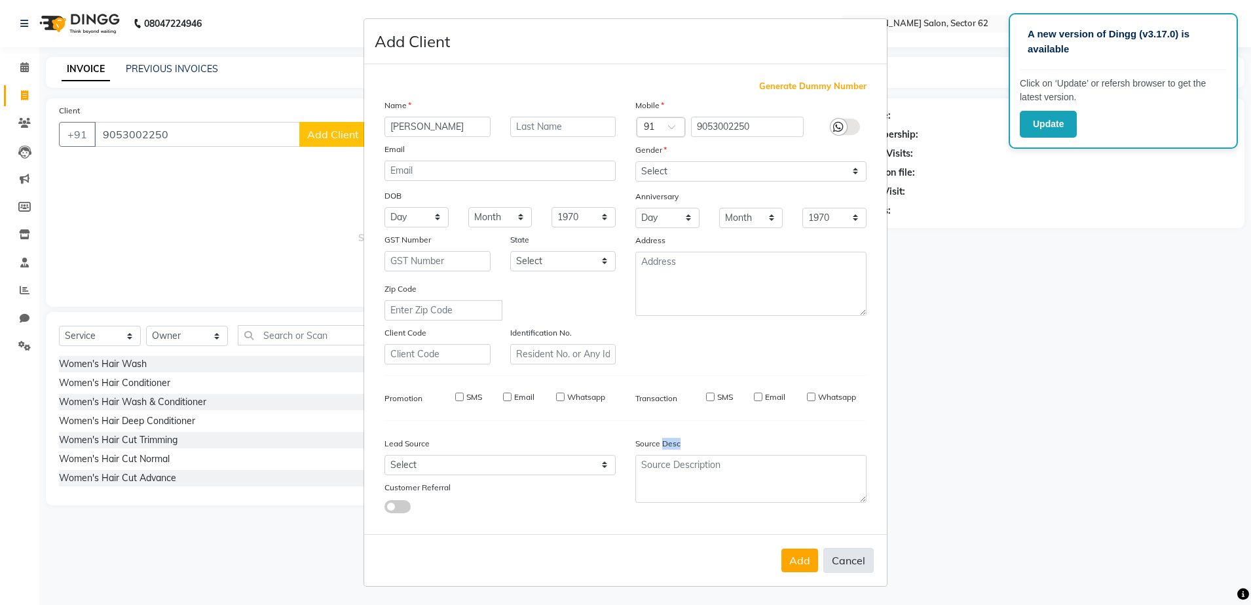
select select
checkbox input "false"
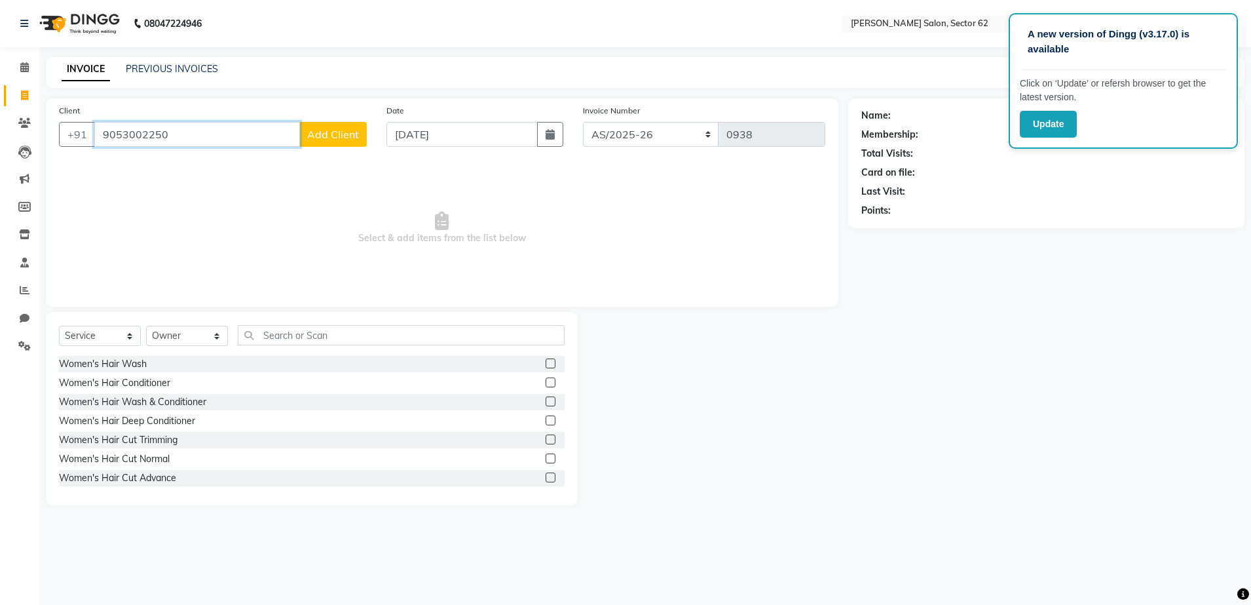
click at [229, 128] on input "9053002250" at bounding box center [197, 134] width 206 height 25
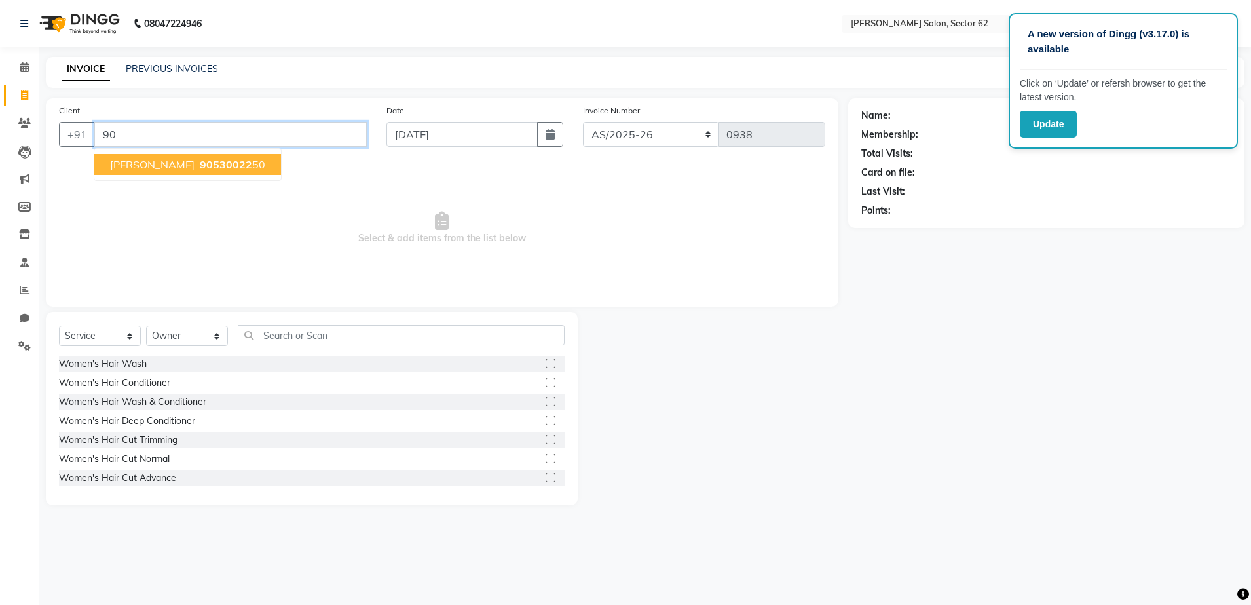
type input "9"
click at [203, 134] on input "Client" at bounding box center [230, 134] width 273 height 25
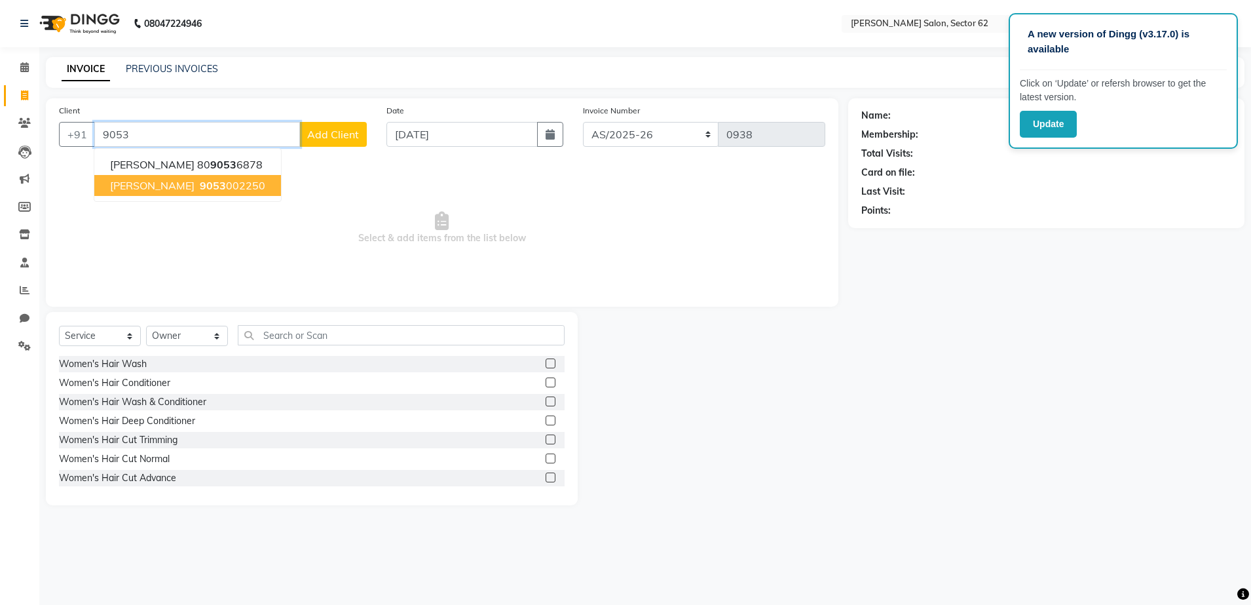
click at [197, 185] on ngb-highlight "9053 002250" at bounding box center [231, 185] width 68 height 13
type input "9053002250"
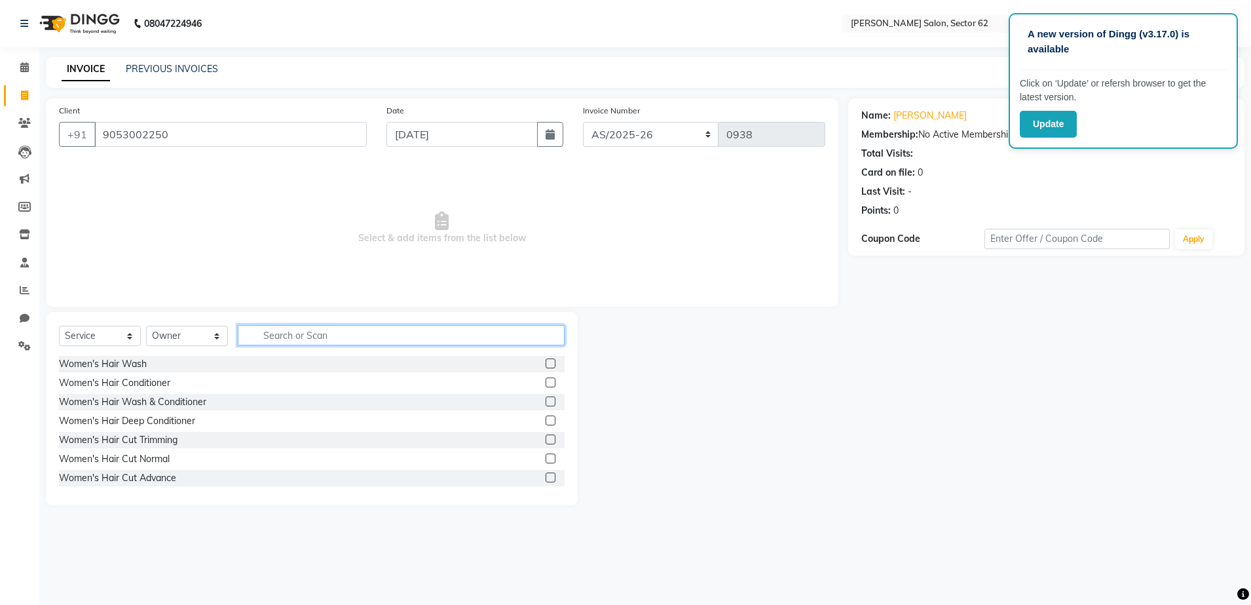
click at [292, 339] on input "text" at bounding box center [401, 335] width 327 height 20
type input "wax"
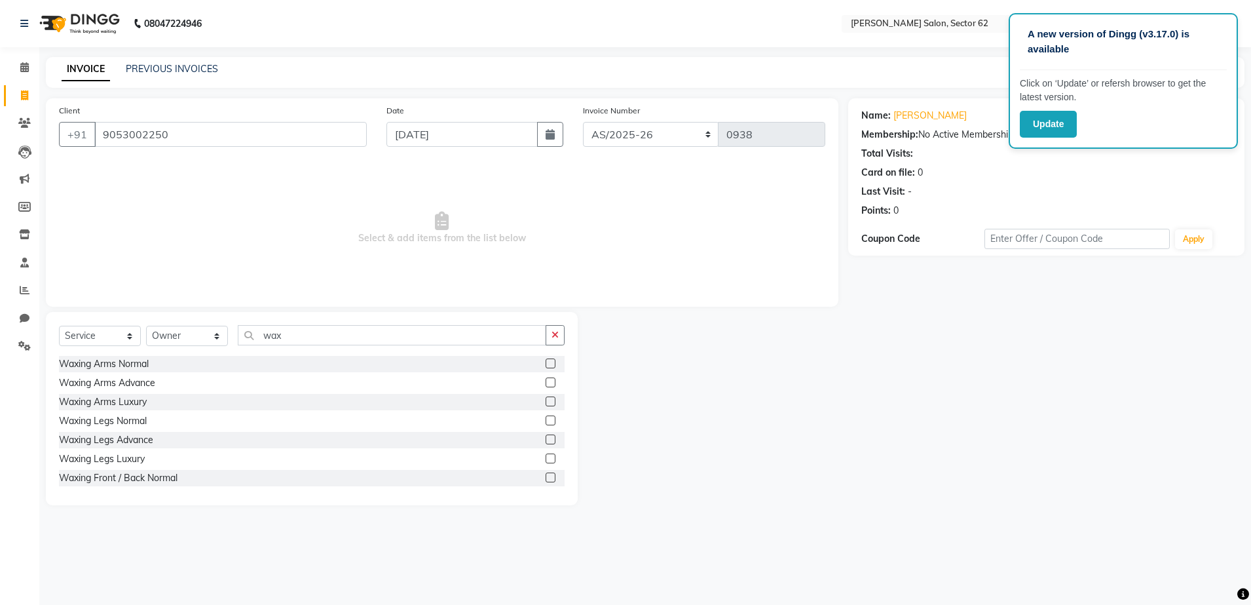
click at [546, 360] on label at bounding box center [551, 363] width 10 height 10
click at [546, 360] on input "checkbox" at bounding box center [550, 364] width 9 height 9
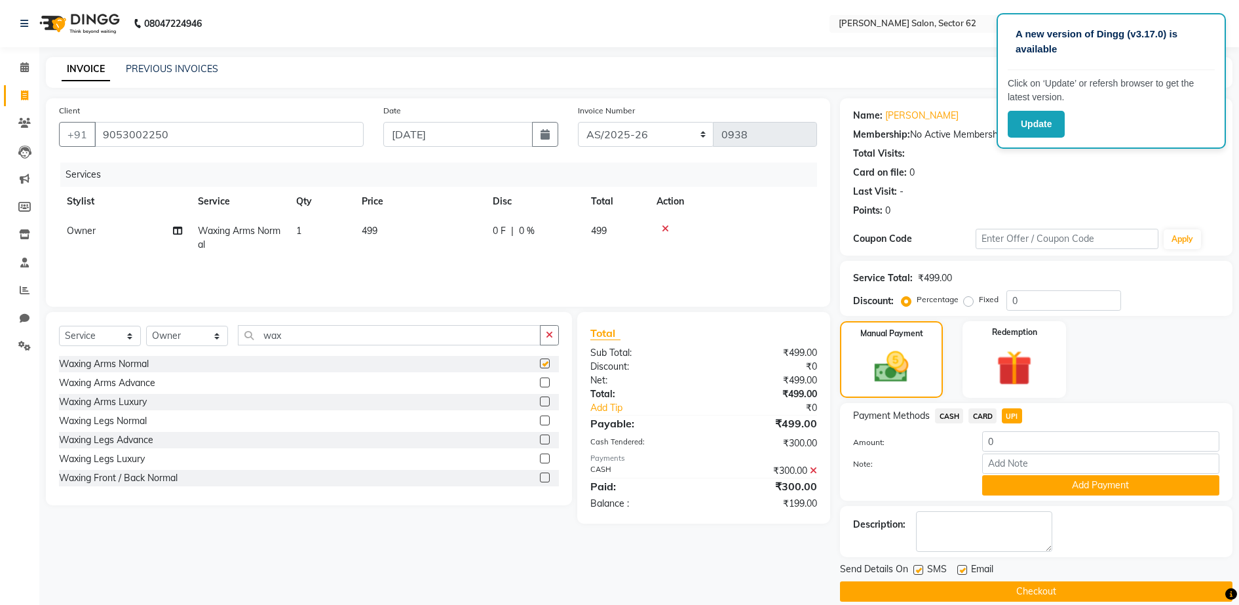
checkbox input "false"
click at [499, 339] on input "wax" at bounding box center [389, 335] width 303 height 20
type input "w"
type input "eye"
click at [540, 383] on label at bounding box center [545, 382] width 10 height 10
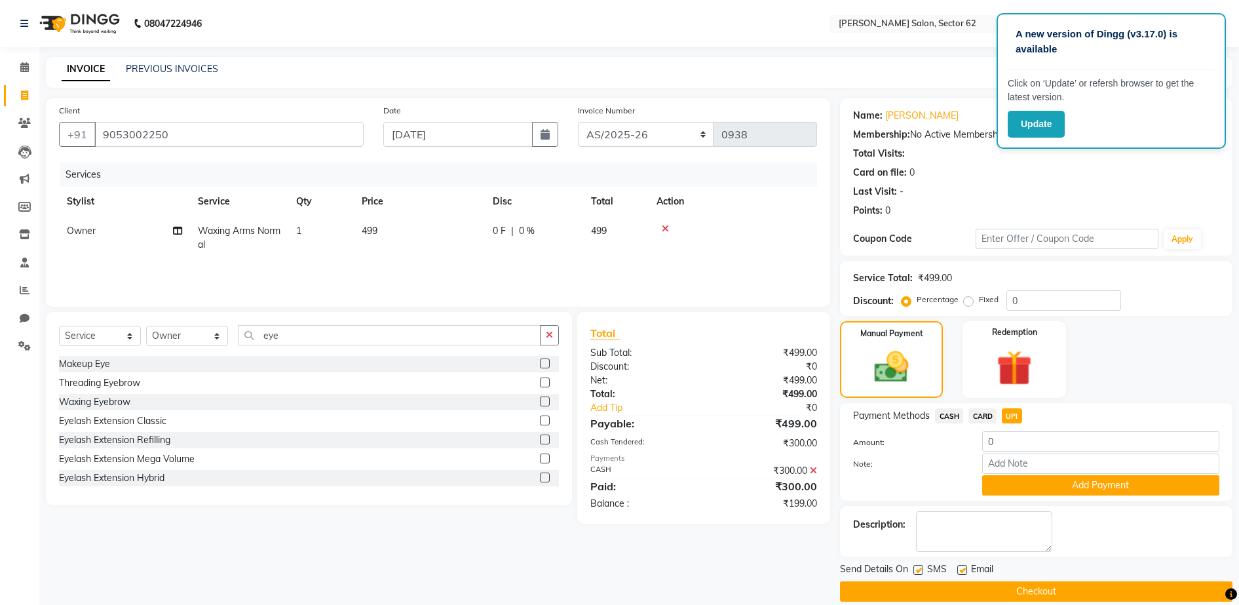
click at [540, 383] on input "checkbox" at bounding box center [544, 383] width 9 height 9
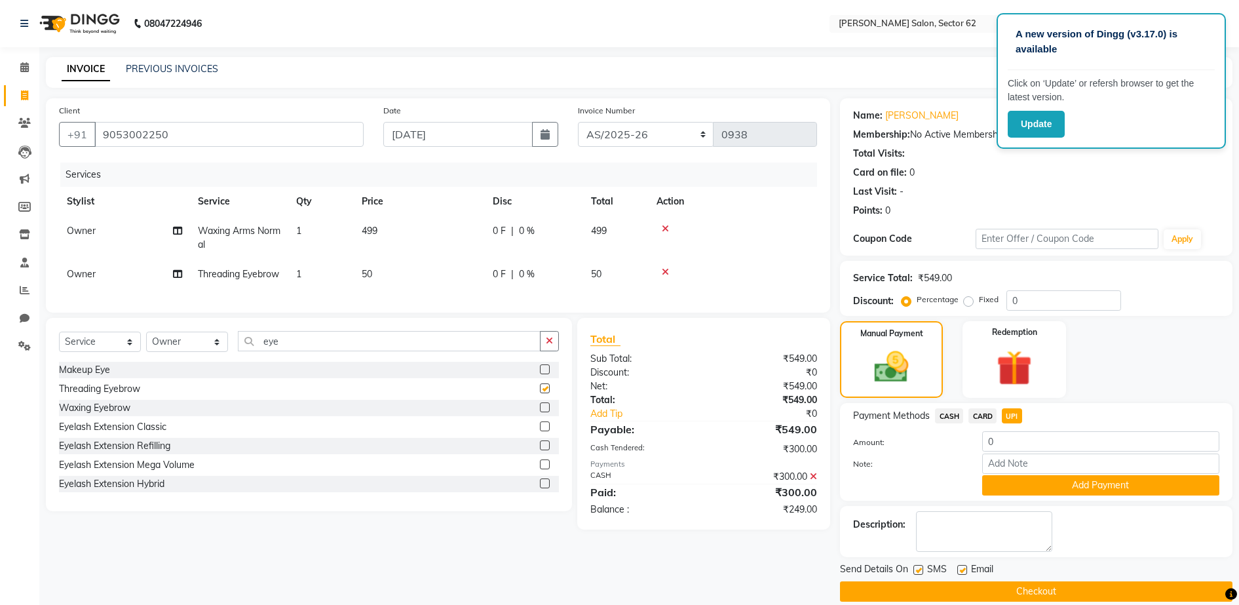
checkbox input "false"
click at [366, 233] on span "499" at bounding box center [370, 231] width 16 height 12
select select "75654"
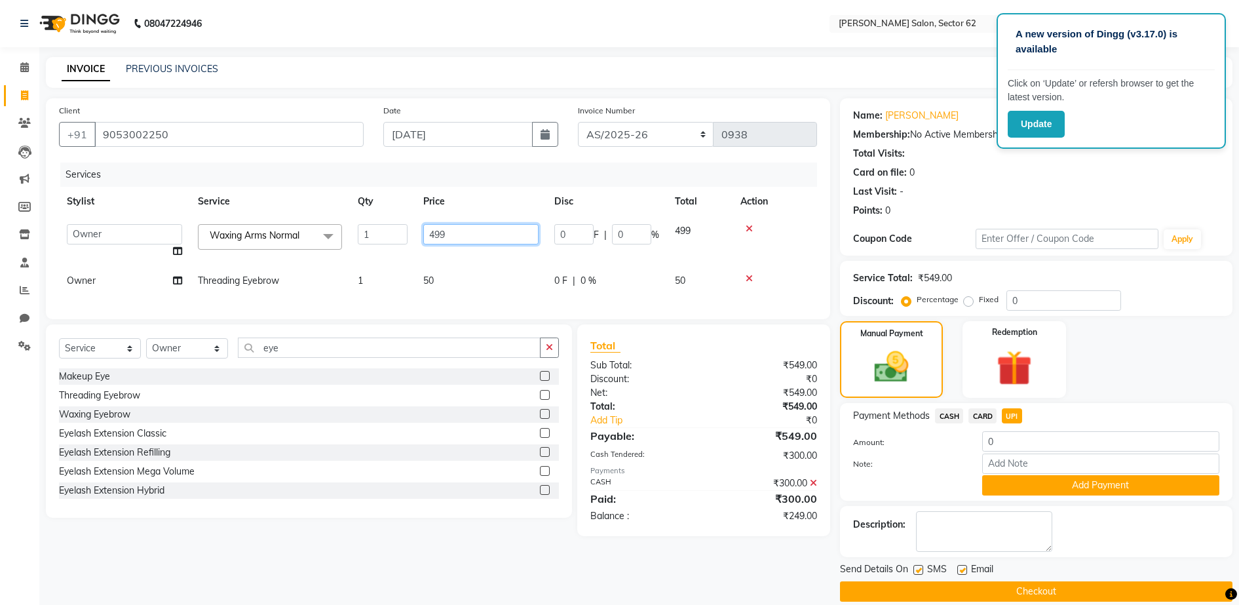
click at [449, 234] on input "499" at bounding box center [480, 234] width 115 height 20
type input "4"
type input "3"
type input "250"
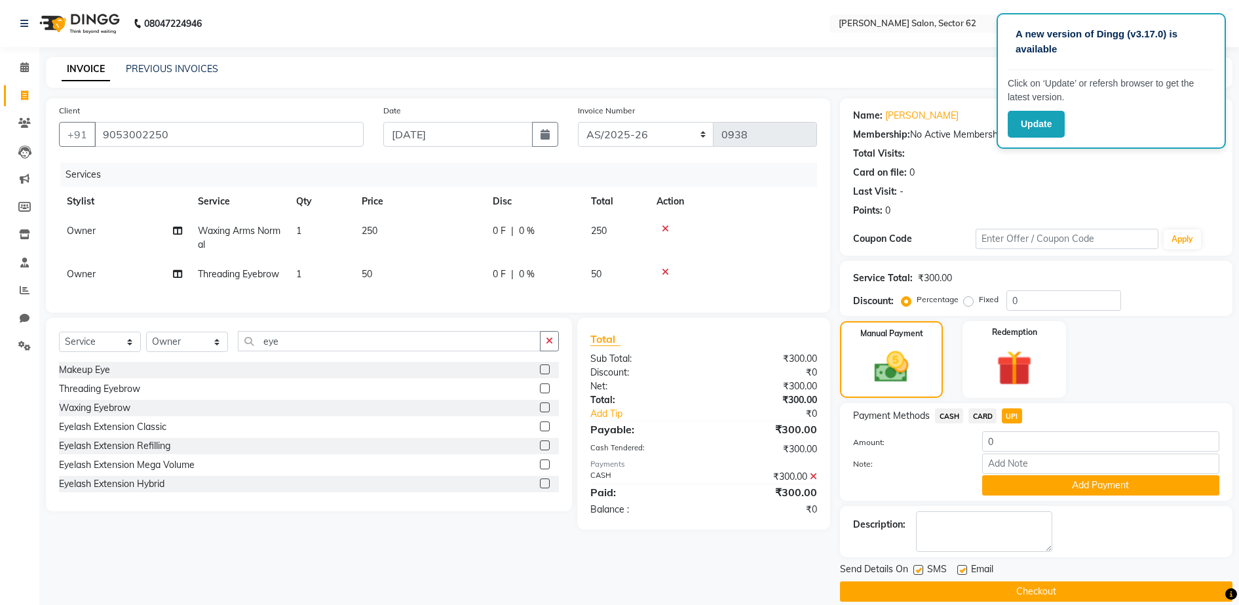
click at [480, 266] on td "50" at bounding box center [419, 273] width 131 height 29
select select "75654"
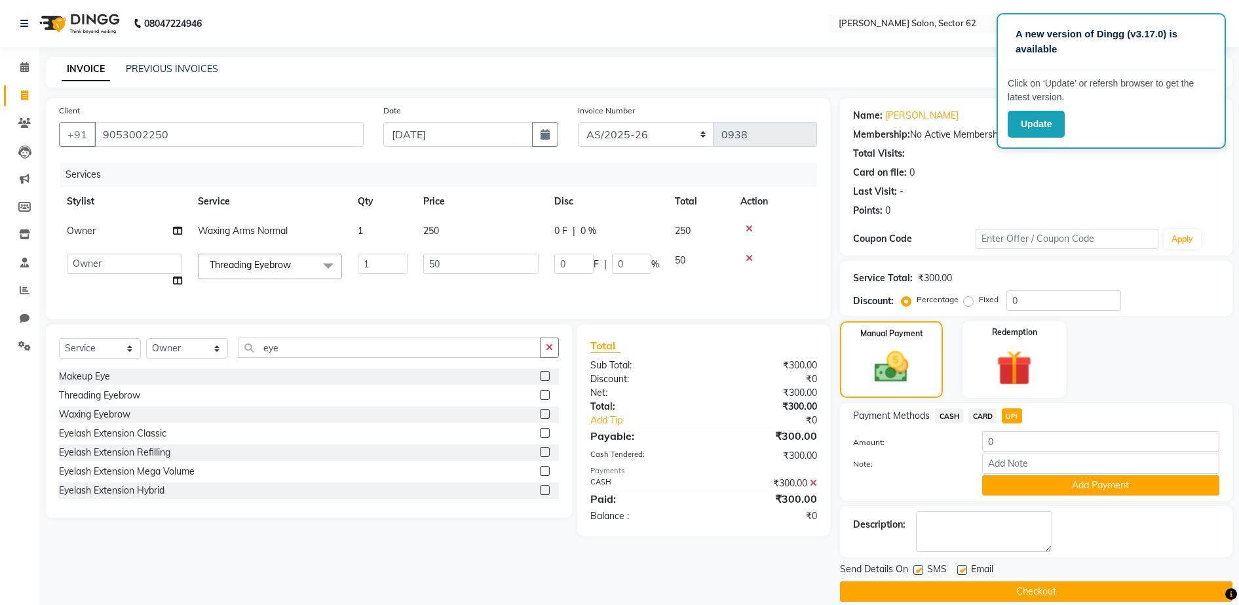
click at [1013, 416] on span "UPI" at bounding box center [1012, 415] width 20 height 15
click at [1053, 485] on button "Add Payment" at bounding box center [1100, 485] width 237 height 20
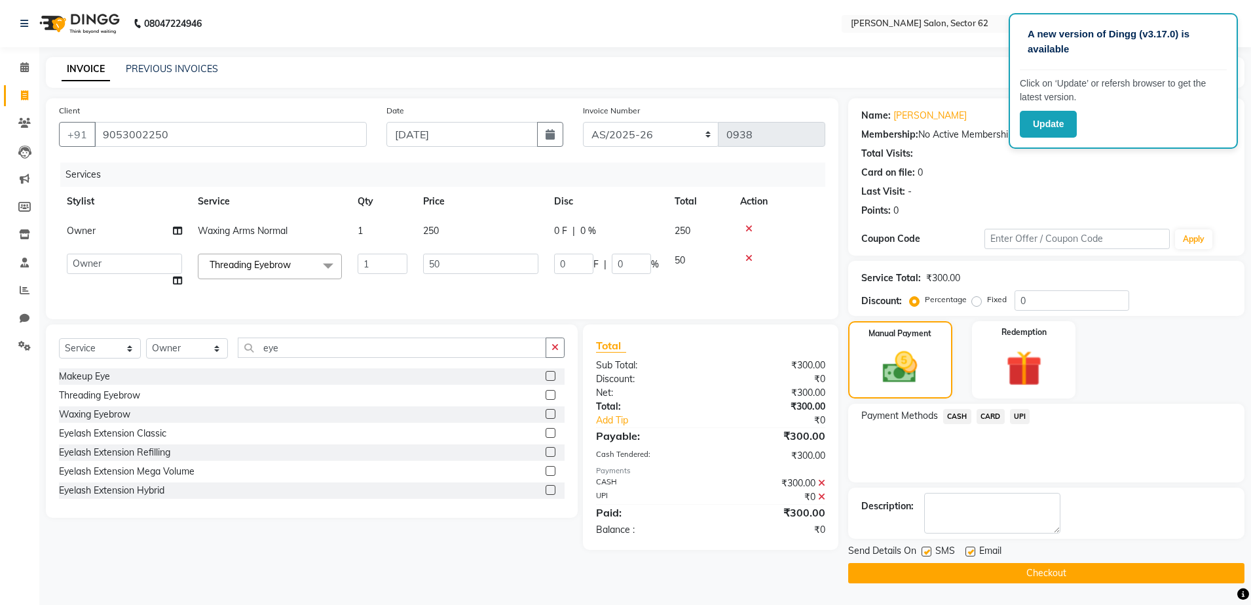
click at [1036, 569] on button "Checkout" at bounding box center [1046, 573] width 396 height 20
